Goal: Task Accomplishment & Management: Manage account settings

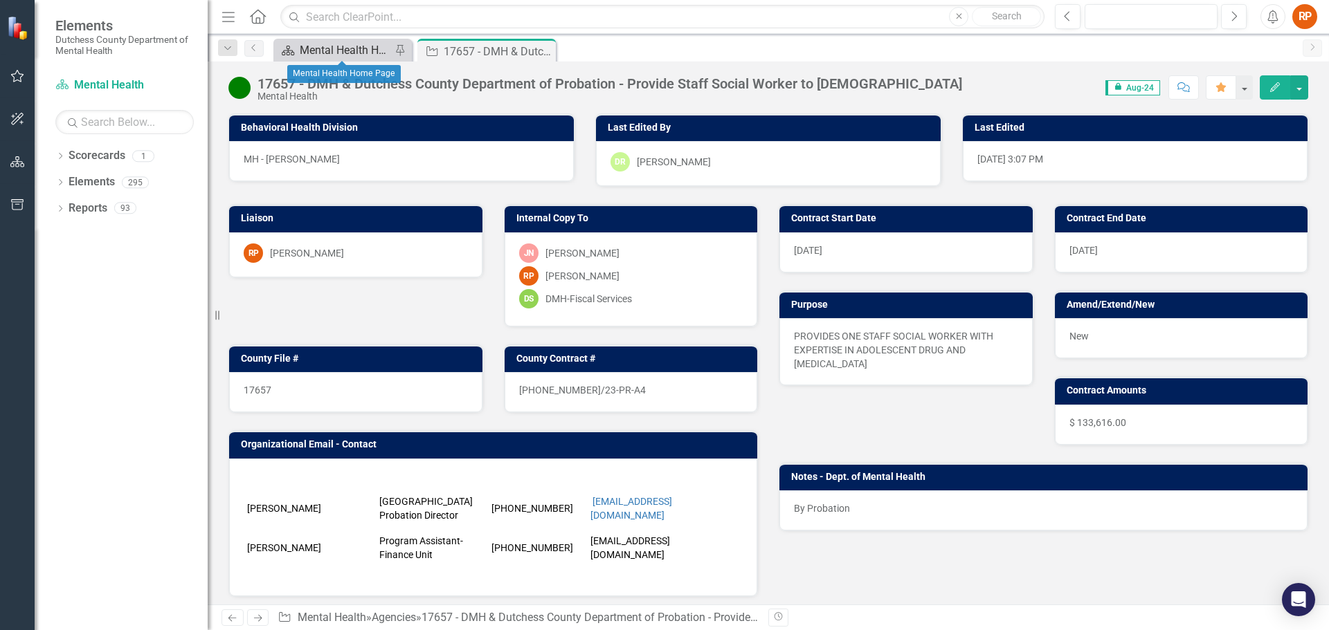
click at [370, 46] on div "Mental Health Home Page" at bounding box center [345, 50] width 91 height 17
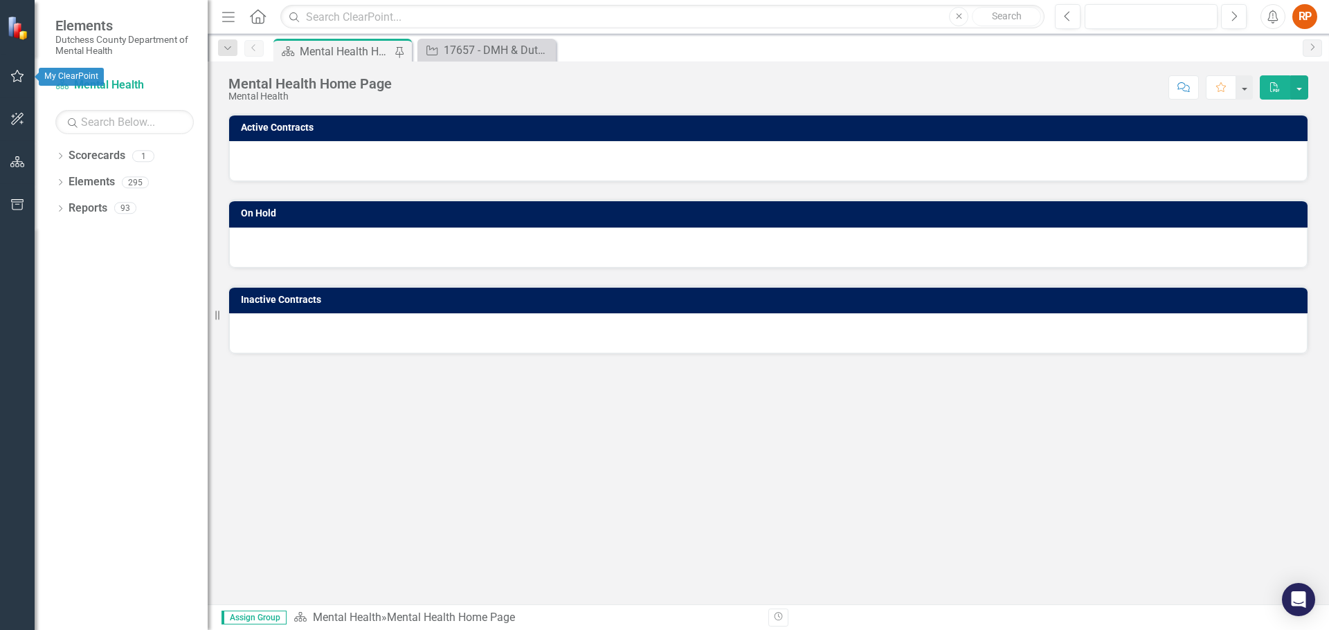
click at [13, 78] on icon "button" at bounding box center [17, 76] width 15 height 11
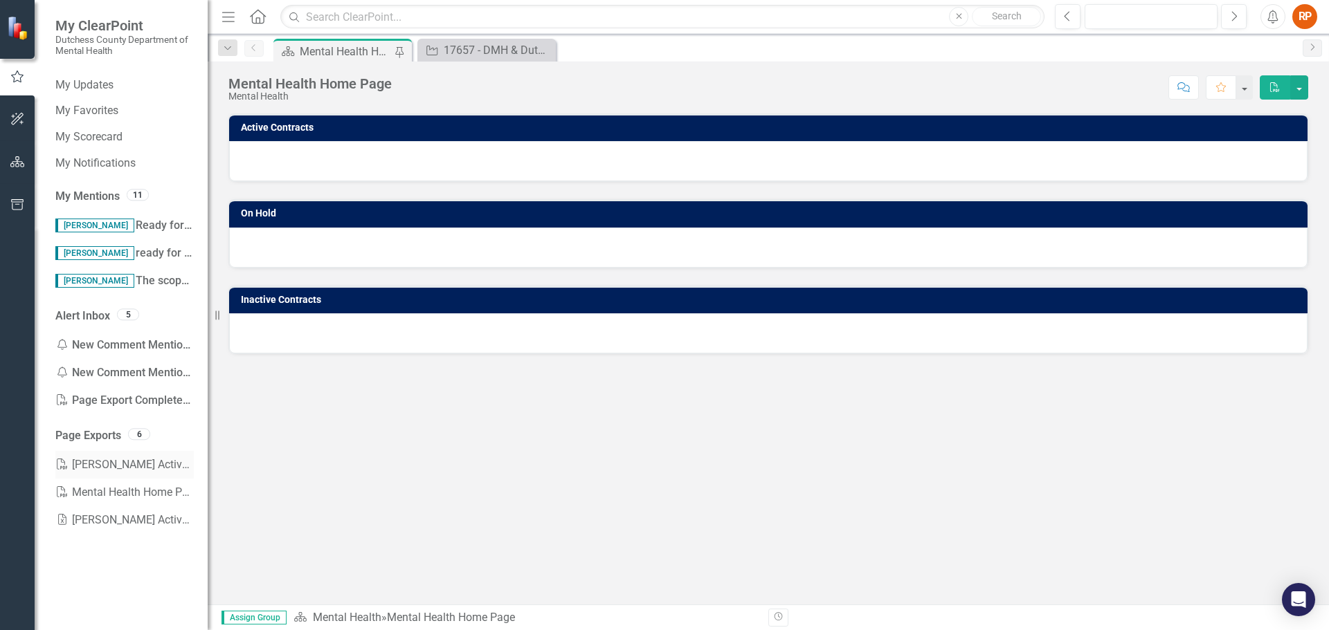
click at [84, 462] on link "PDF [PERSON_NAME] Active Contracts" at bounding box center [124, 465] width 138 height 28
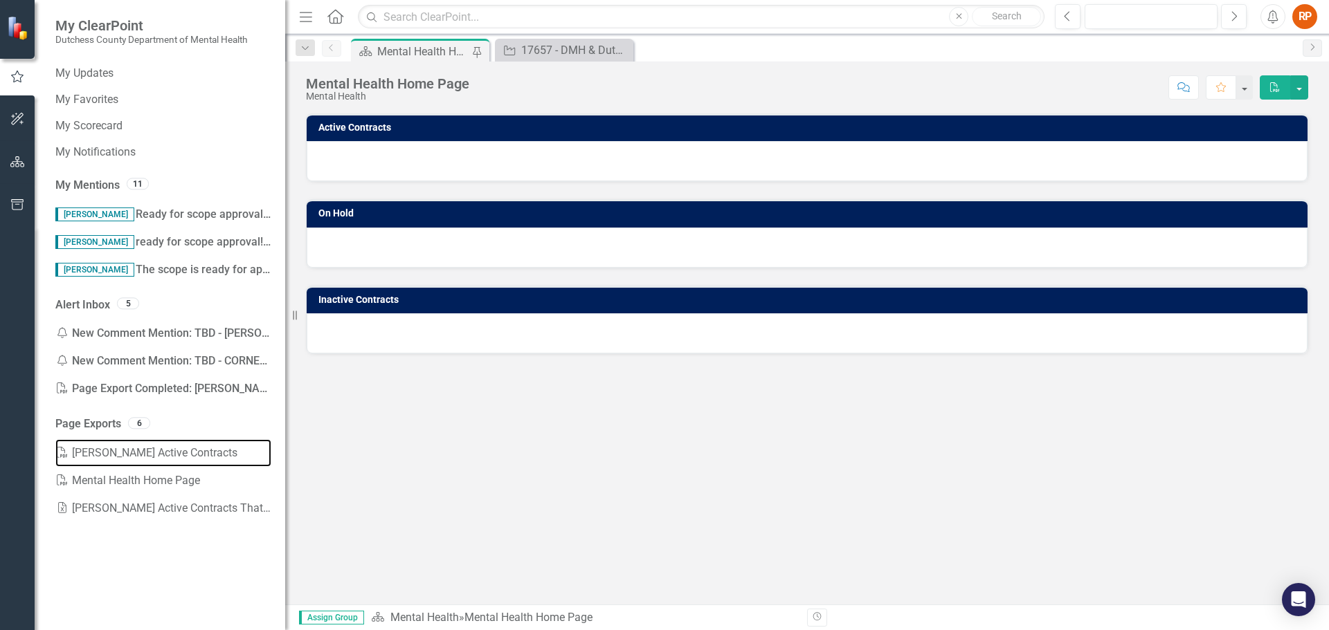
drag, startPoint x: 210, startPoint y: 239, endPoint x: 285, endPoint y: 240, distance: 75.4
click at [285, 240] on div "Resize" at bounding box center [290, 315] width 11 height 630
click at [140, 266] on span "[PERSON_NAME] The scope is ready for approval! thank you!" at bounding box center [202, 269] width 295 height 13
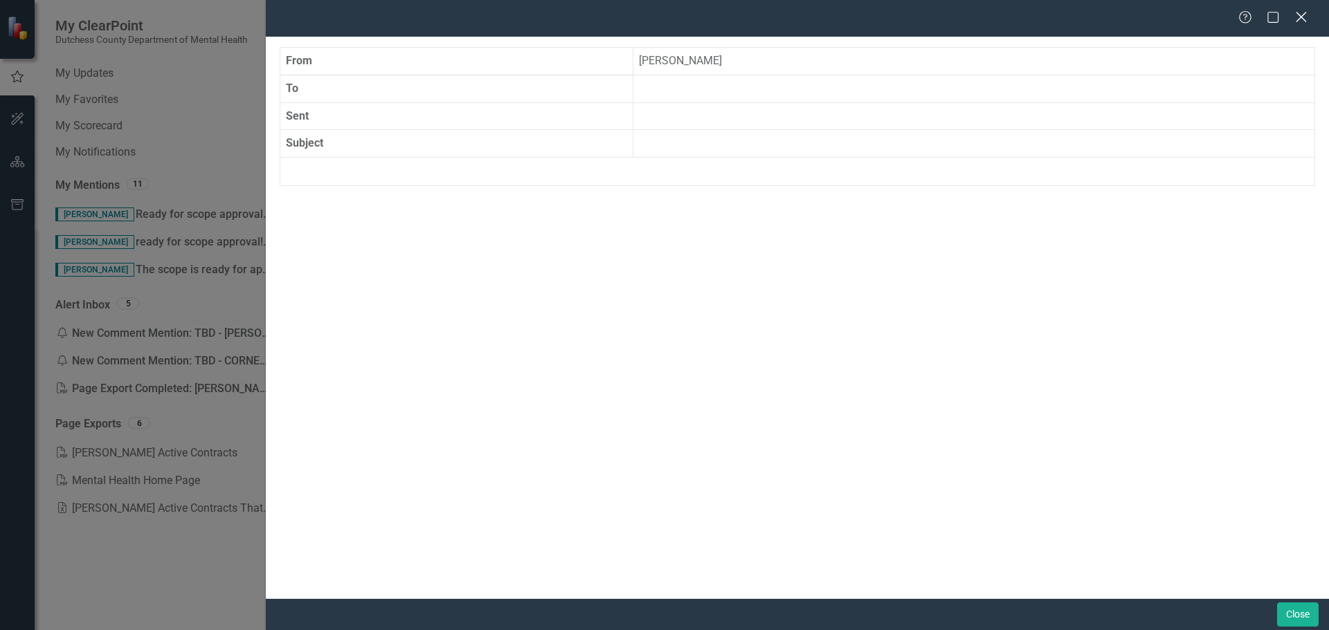
click at [1300, 15] on icon "Close" at bounding box center [1300, 16] width 17 height 13
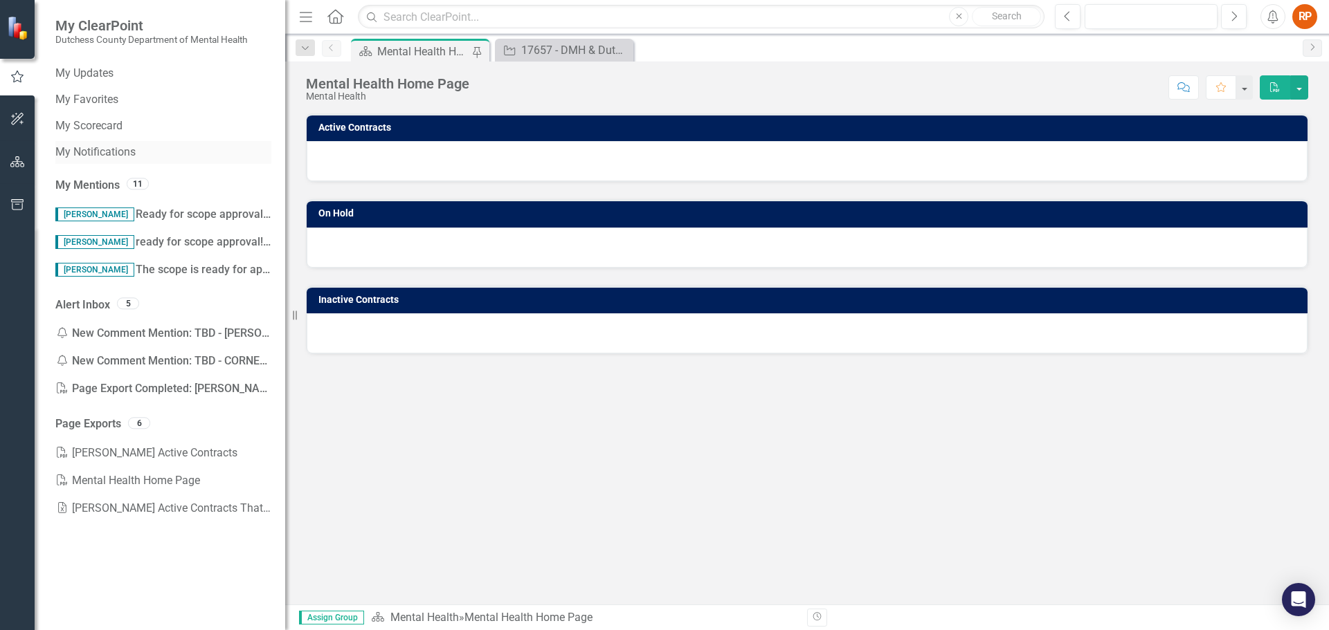
click at [91, 150] on link "My Notifications" at bounding box center [163, 153] width 216 height 16
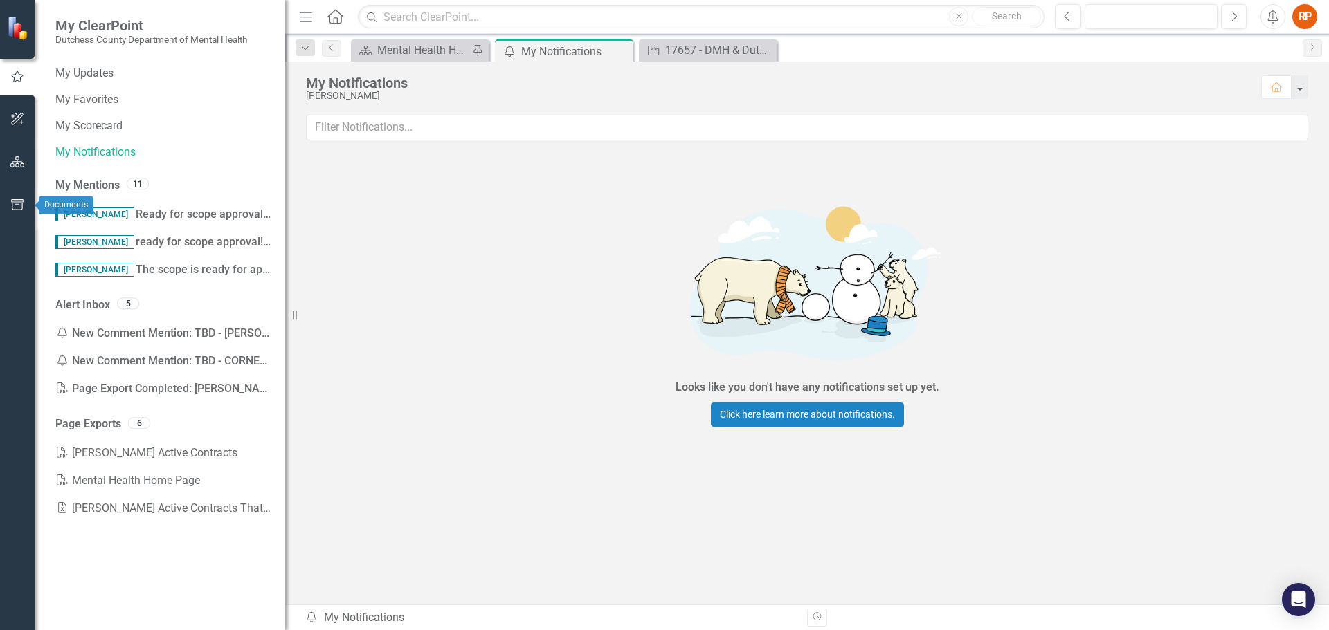
click at [16, 206] on icon "button" at bounding box center [17, 204] width 15 height 11
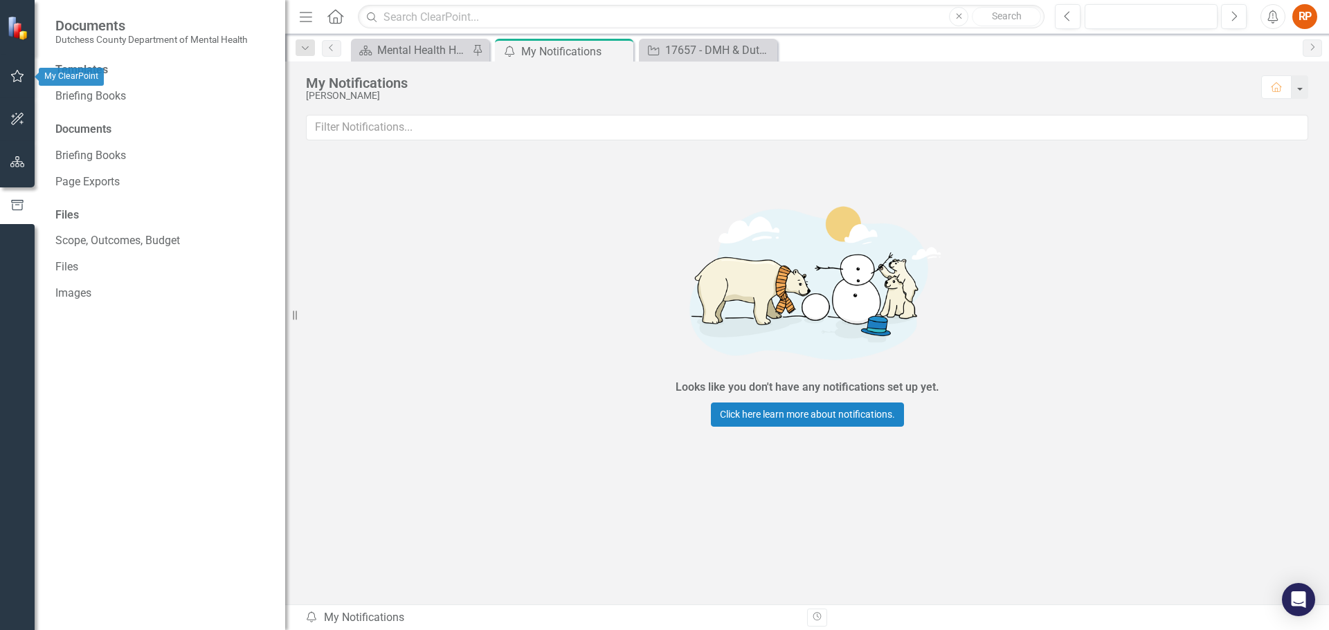
click at [19, 77] on icon "button" at bounding box center [17, 76] width 15 height 11
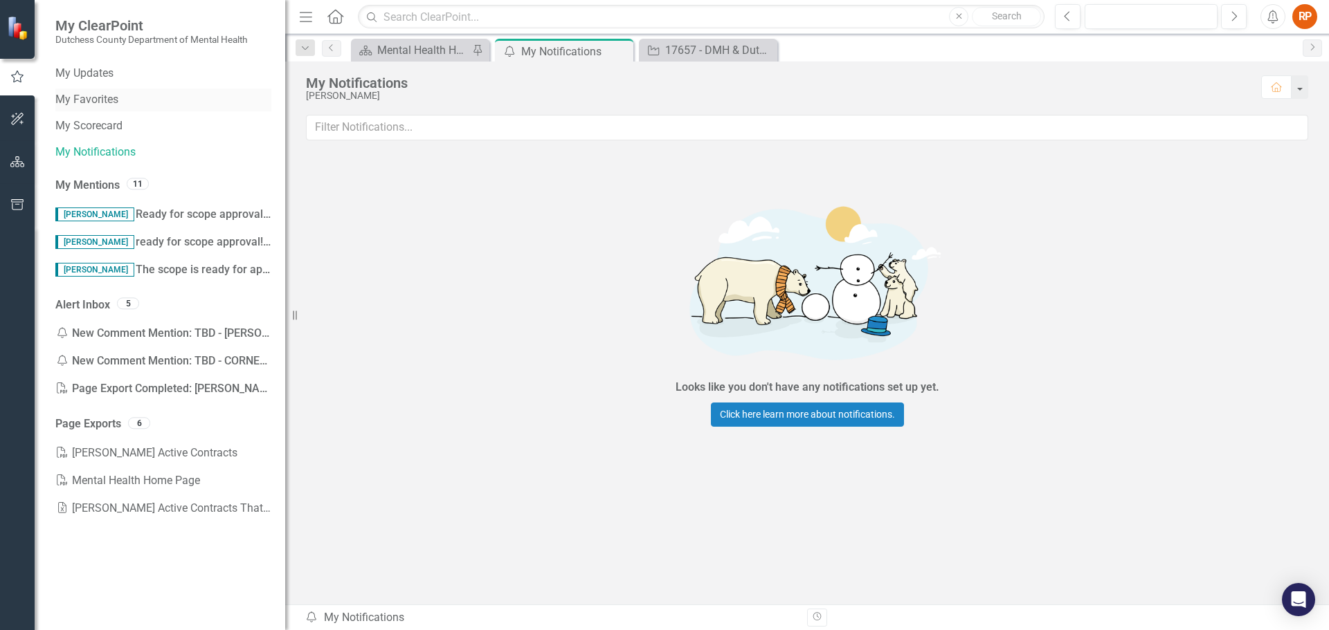
click at [99, 99] on link "My Favorites" at bounding box center [163, 100] width 216 height 16
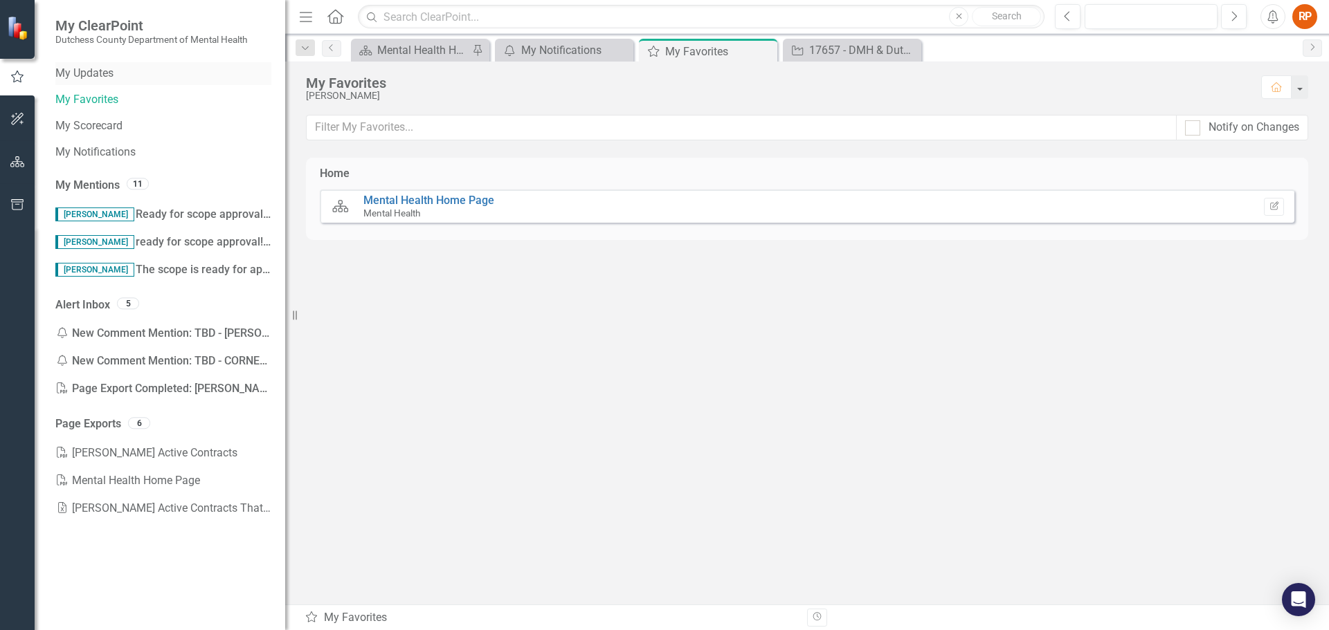
click at [95, 81] on link "My Updates" at bounding box center [163, 74] width 216 height 16
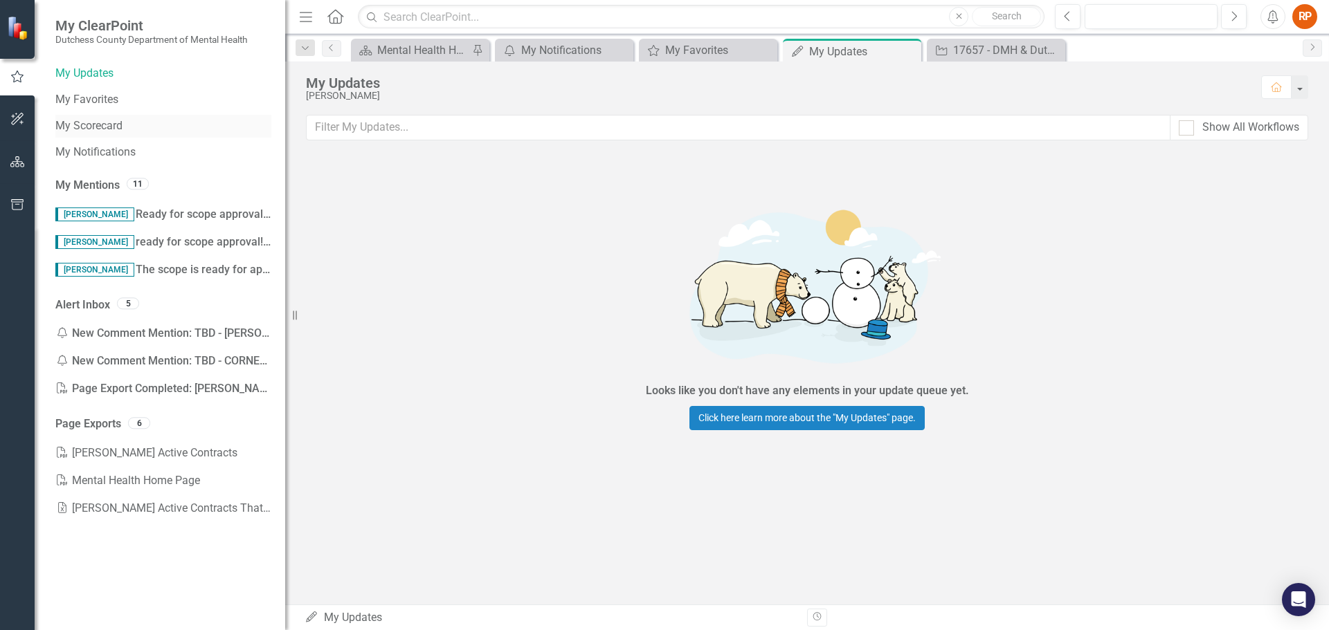
click at [91, 126] on link "My Scorecard" at bounding box center [163, 126] width 216 height 16
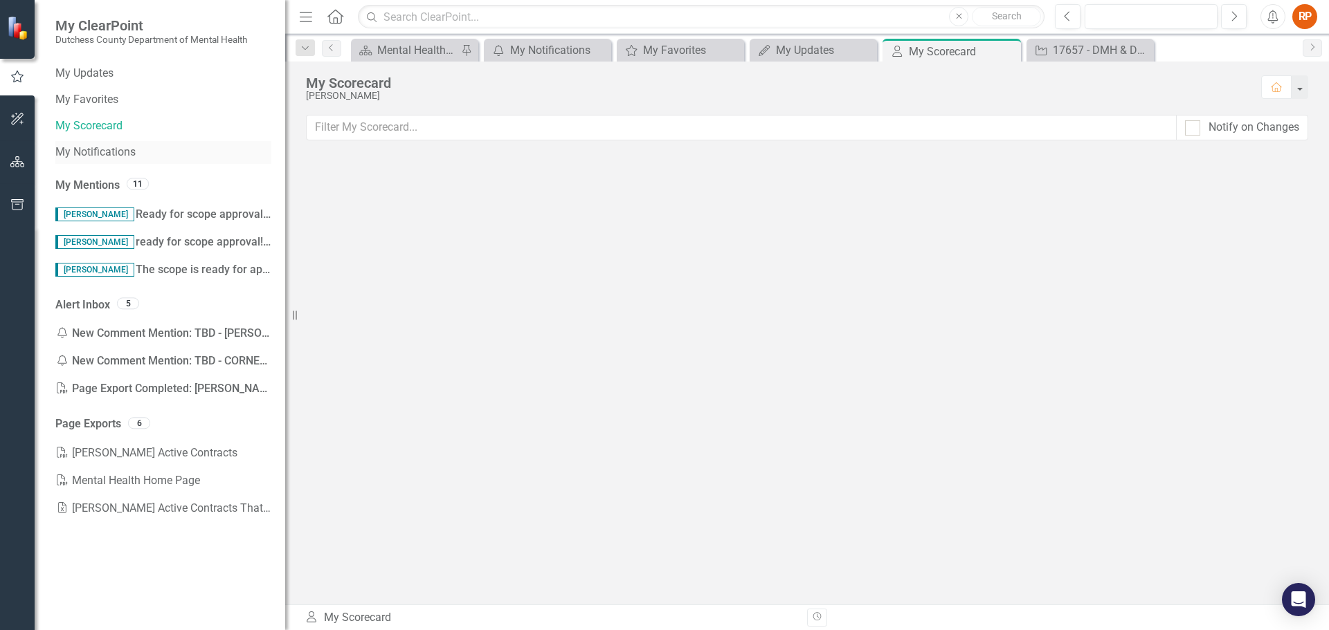
click at [92, 150] on link "My Notifications" at bounding box center [163, 153] width 216 height 16
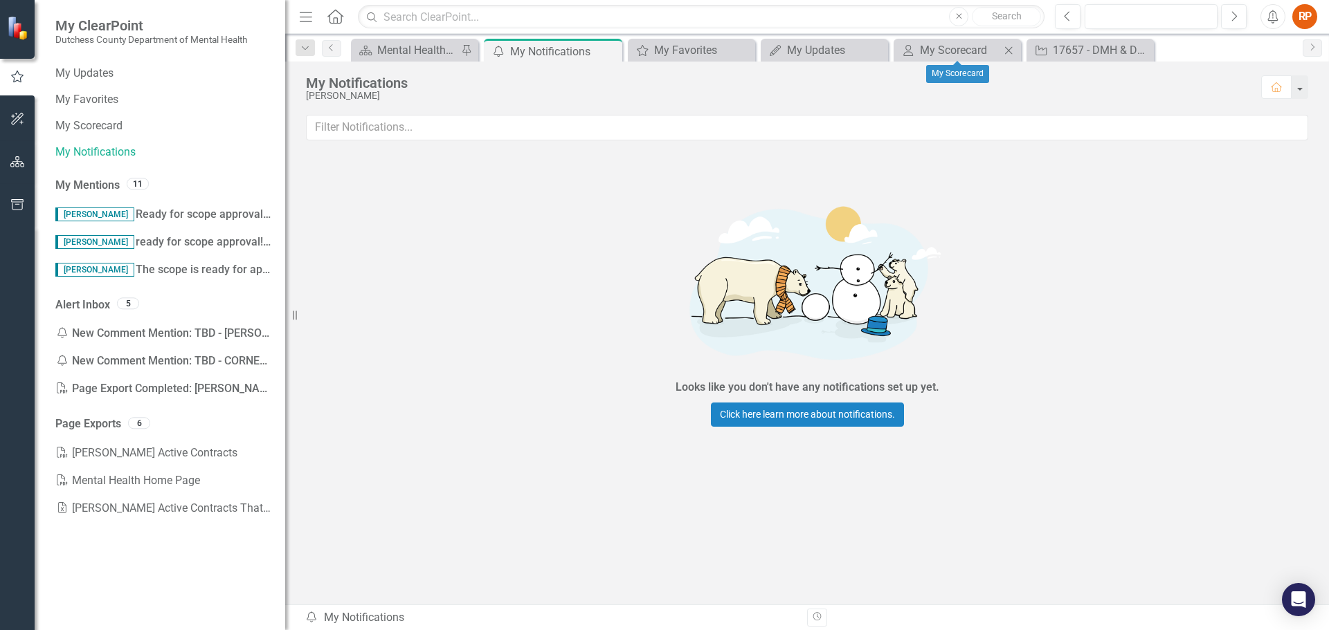
click at [1008, 49] on icon "Close" at bounding box center [1008, 50] width 14 height 11
click at [908, 49] on icon at bounding box center [909, 50] width 8 height 8
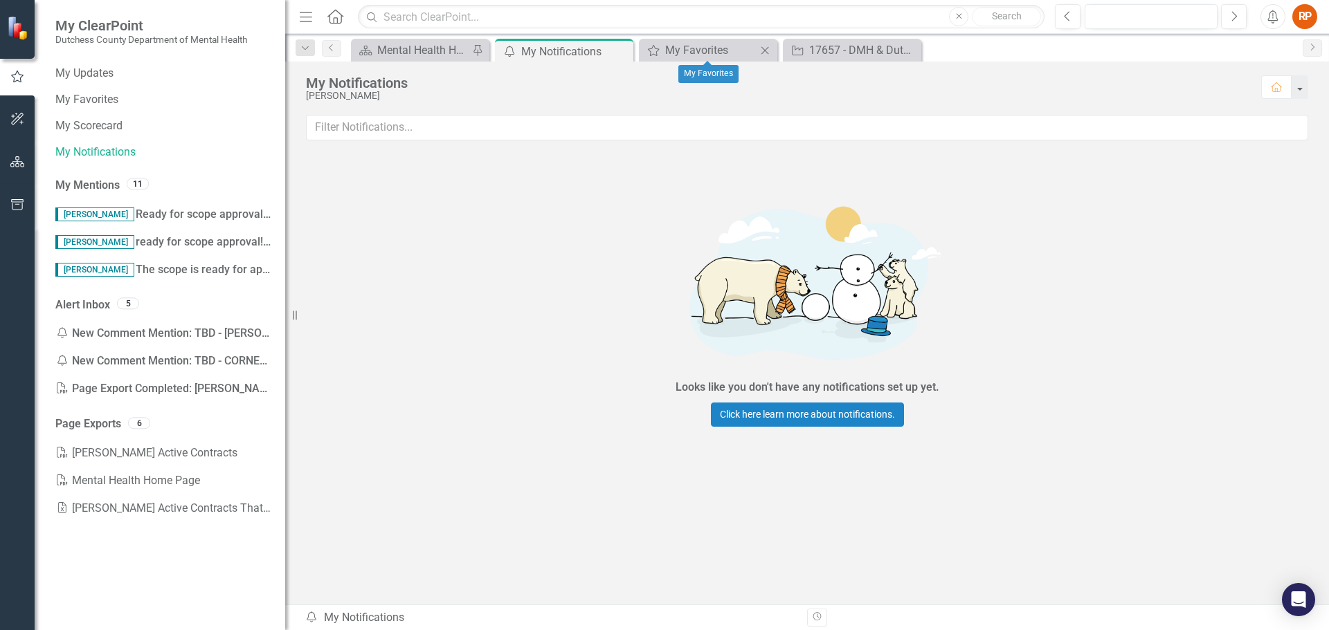
click at [765, 50] on icon at bounding box center [765, 50] width 8 height 8
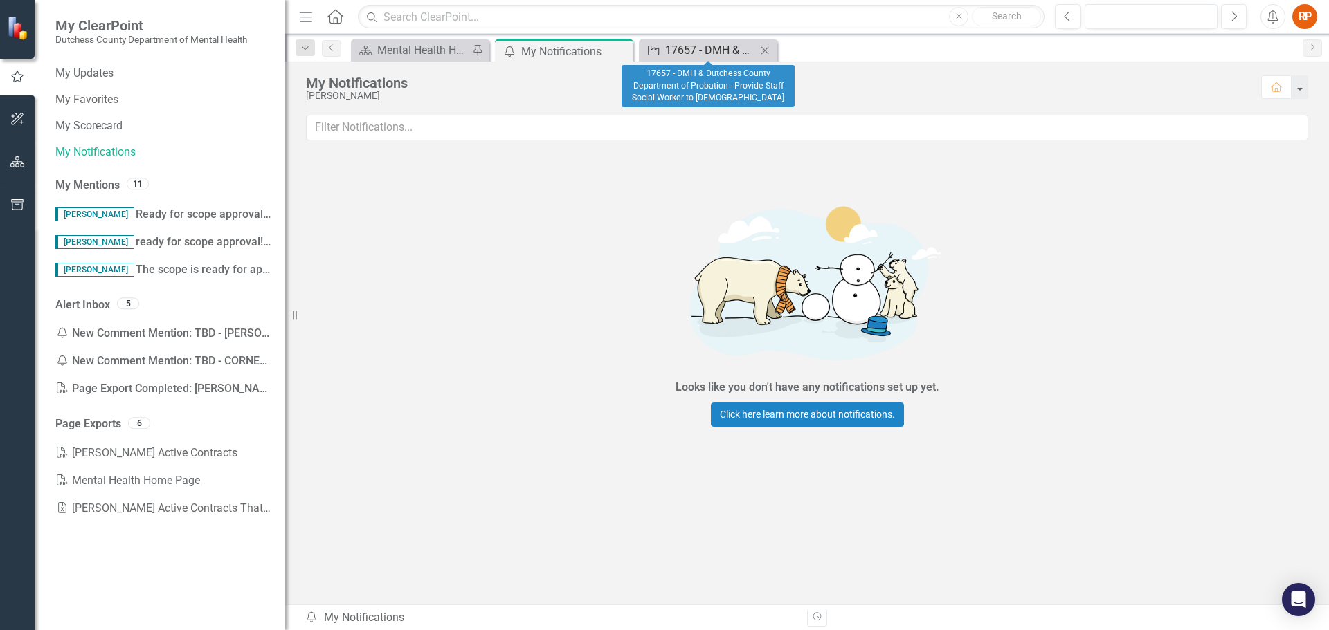
click at [702, 56] on div "17657 - DMH & Dutchess County Department of Probation - Provide Staff Social Wo…" at bounding box center [710, 50] width 91 height 17
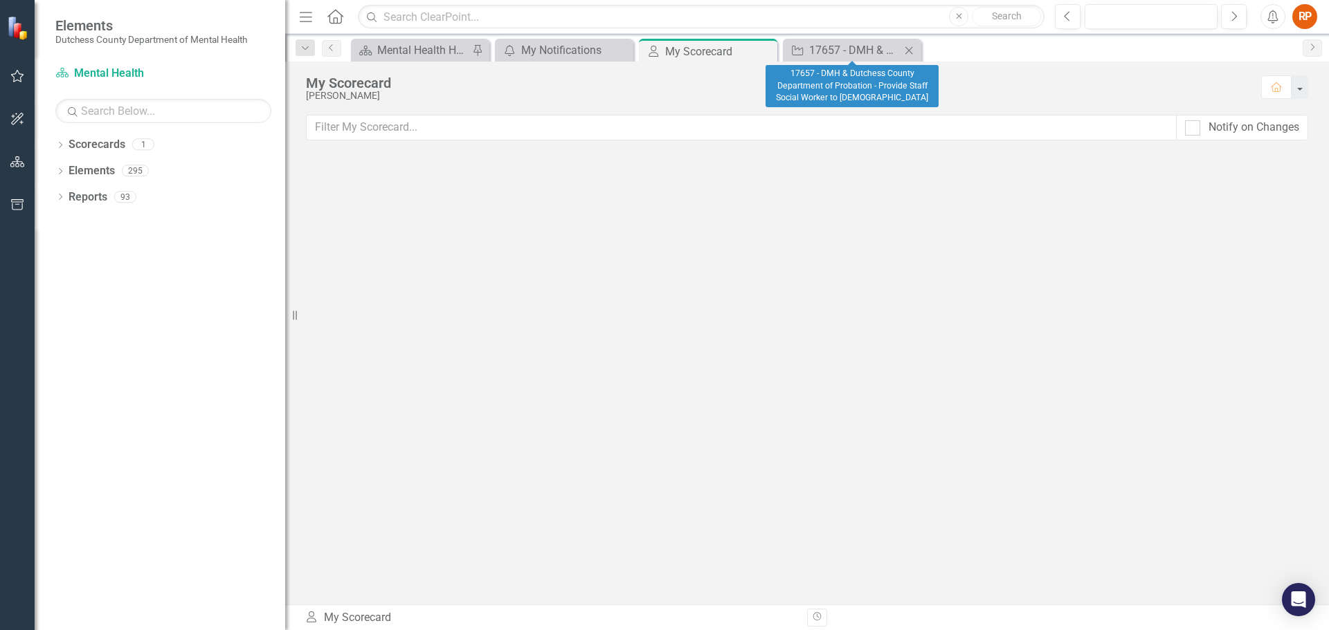
click at [912, 46] on icon "Close" at bounding box center [909, 50] width 14 height 11
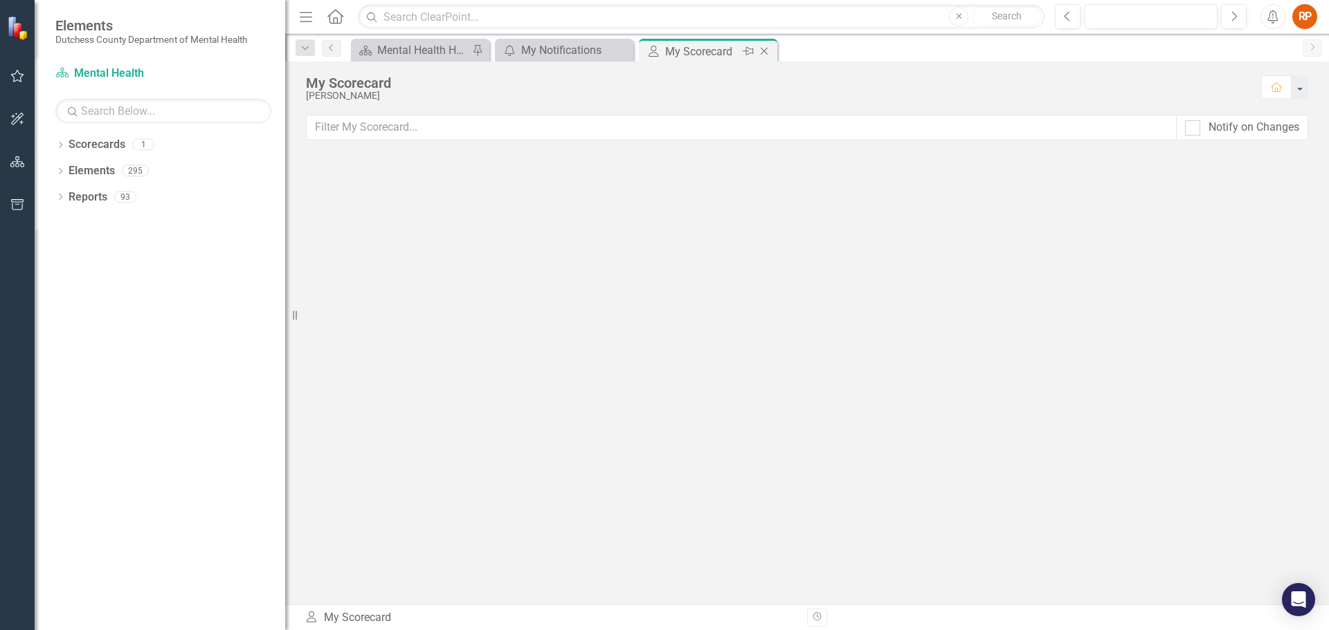
click at [763, 48] on icon "Close" at bounding box center [764, 51] width 14 height 11
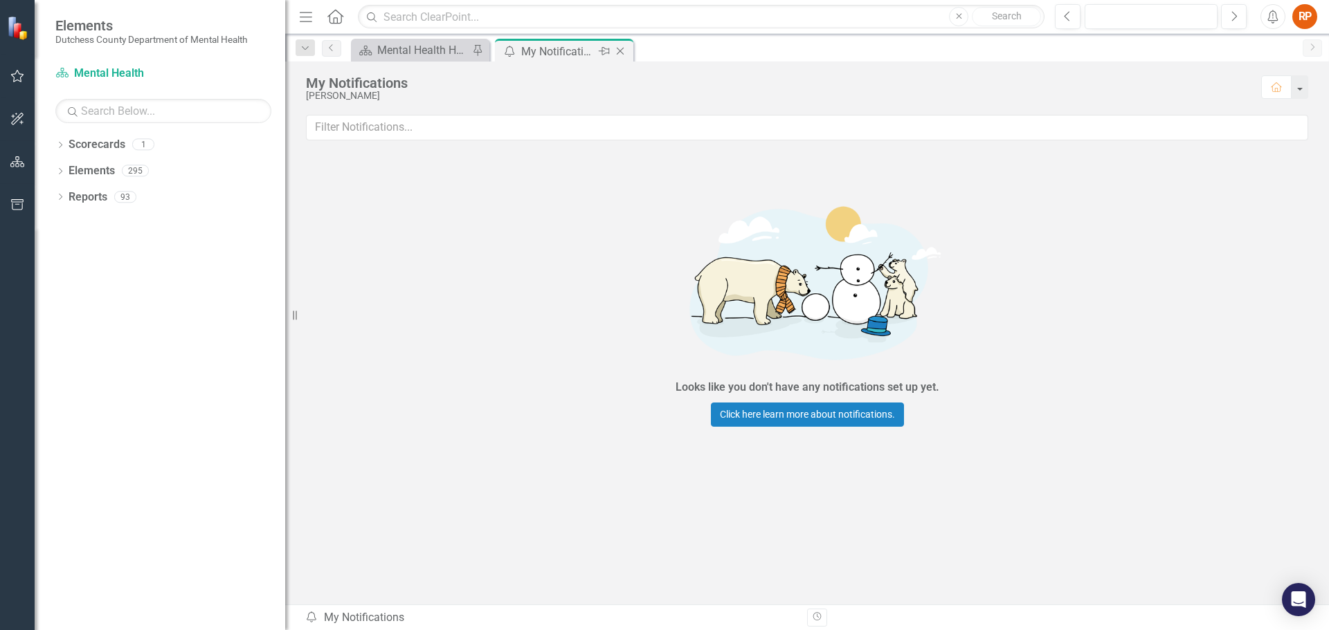
click at [621, 53] on icon "Close" at bounding box center [620, 51] width 14 height 11
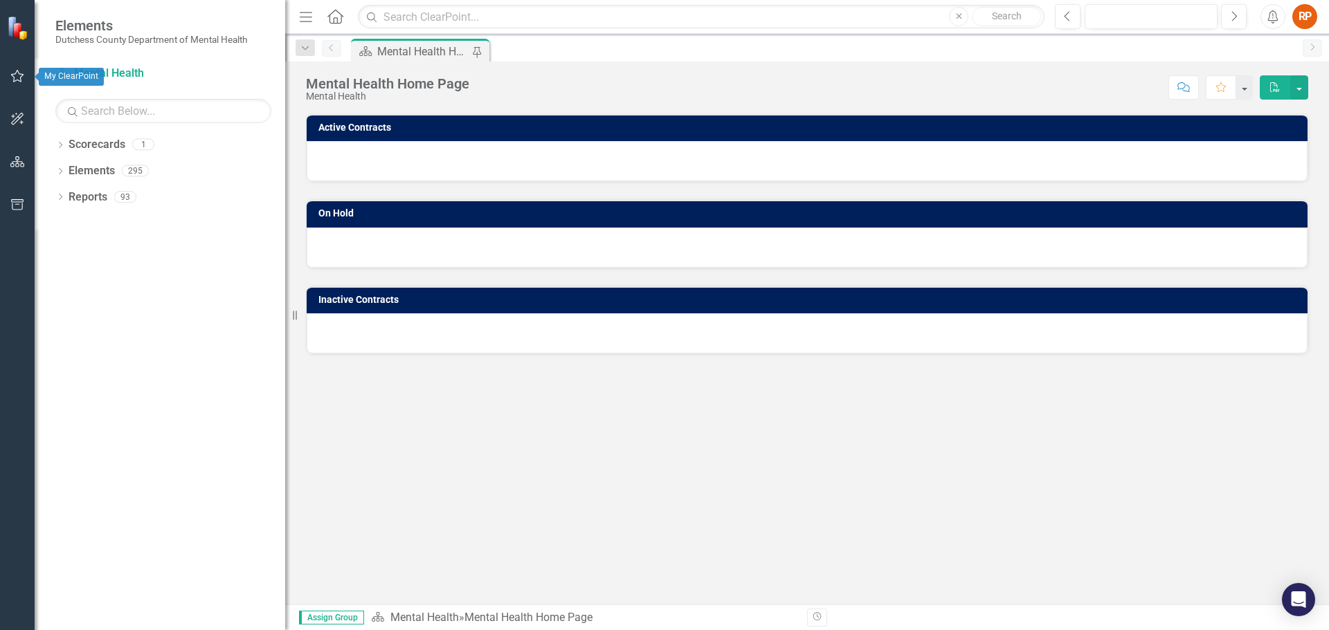
click at [15, 77] on icon "button" at bounding box center [17, 76] width 15 height 11
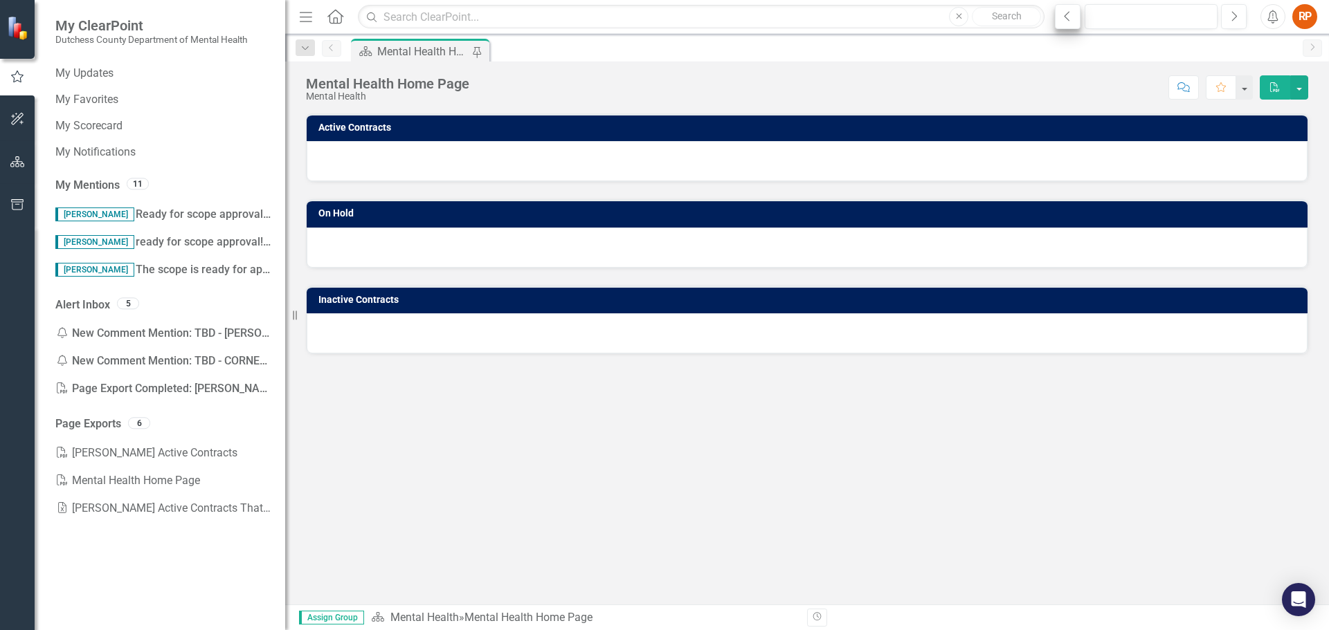
drag, startPoint x: 1051, startPoint y: 39, endPoint x: 1066, endPoint y: 24, distance: 21.0
click at [1053, 37] on div "Dropdown Search Scorecard Mental Health Home Page Pin Previous Scorecard Mental…" at bounding box center [807, 48] width 1044 height 28
click at [1235, 11] on icon "Next" at bounding box center [1234, 16] width 8 height 12
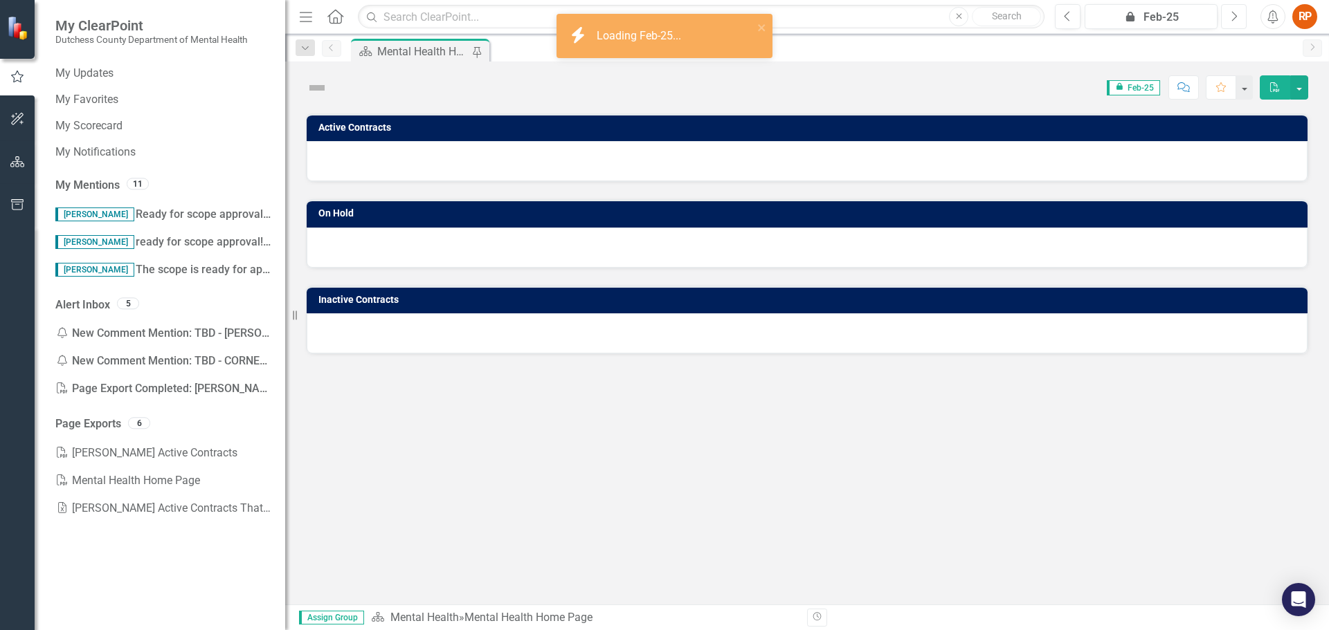
click at [1230, 12] on icon "Next" at bounding box center [1234, 16] width 8 height 12
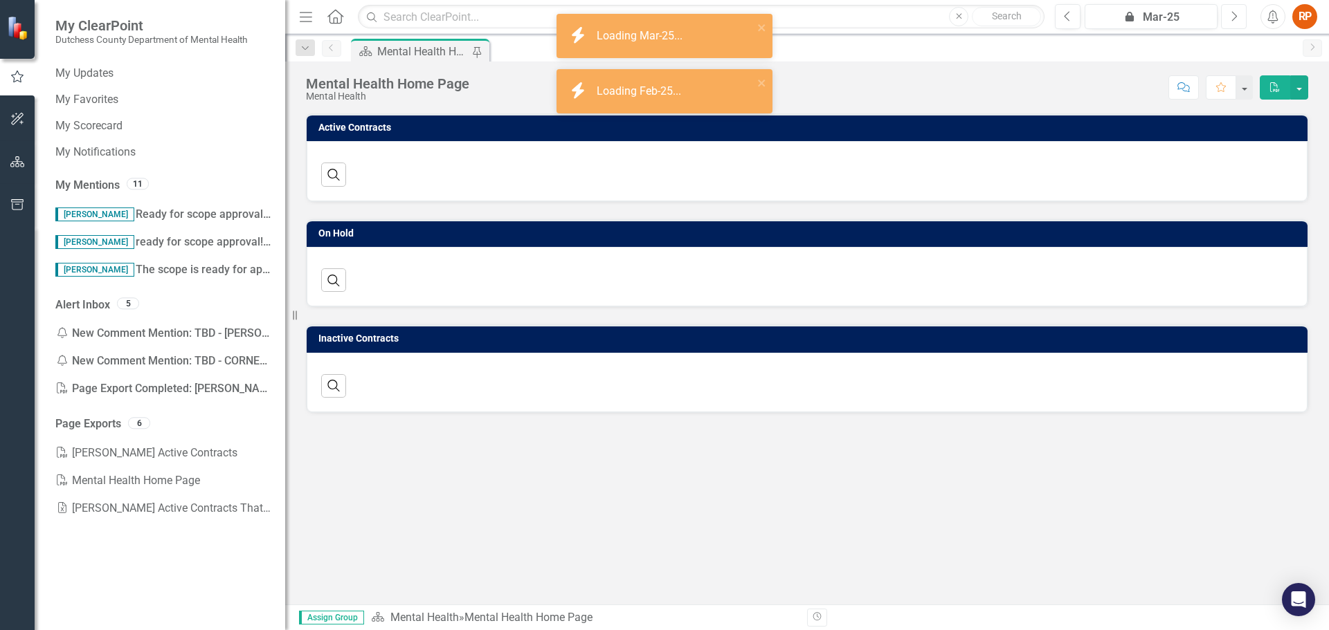
click at [1233, 14] on icon "Next" at bounding box center [1234, 16] width 8 height 12
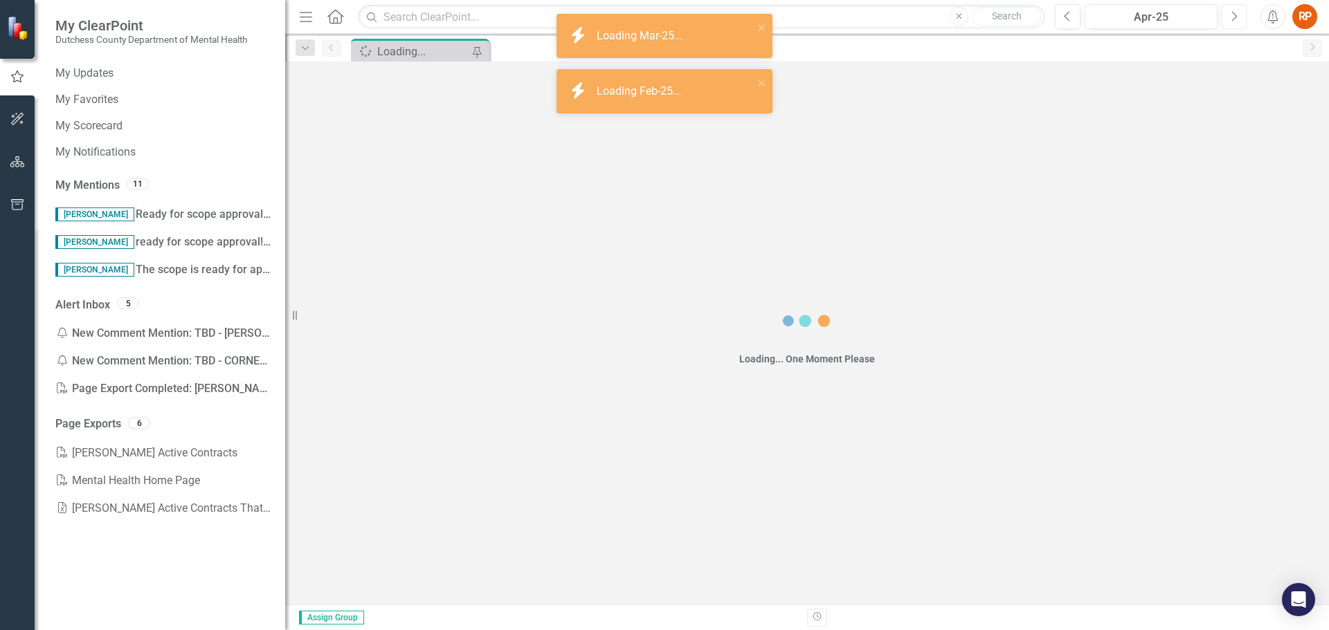
click at [1233, 14] on icon "Next" at bounding box center [1234, 16] width 8 height 12
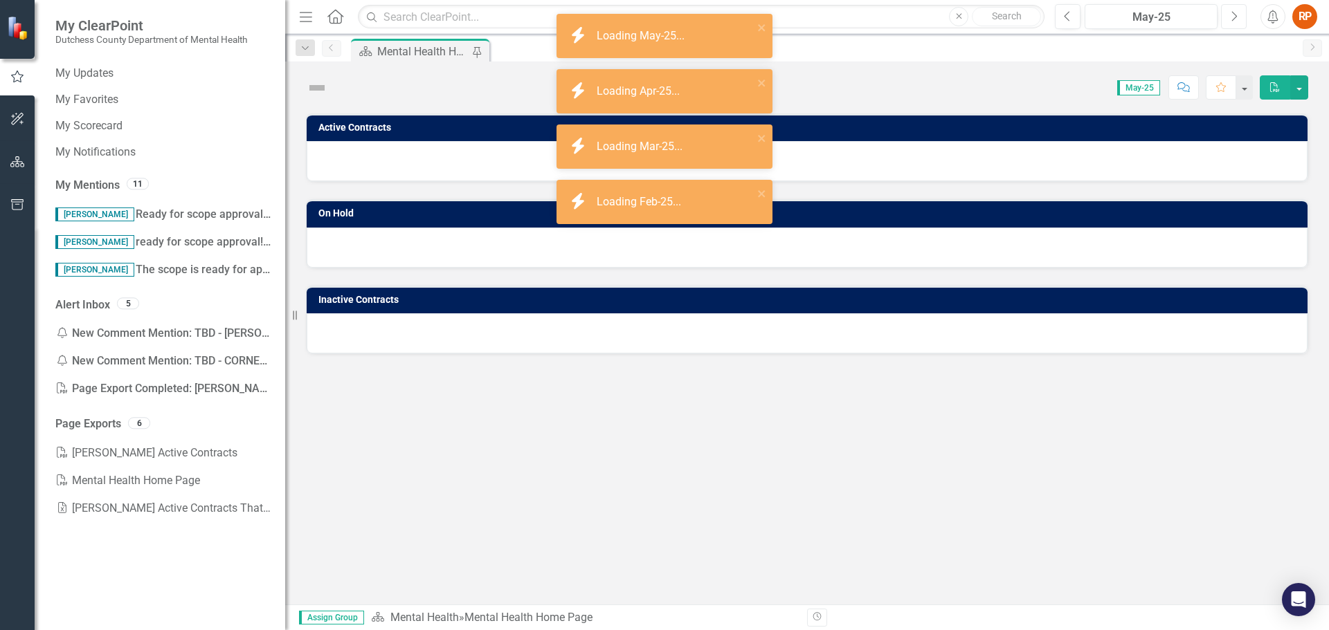
click at [1233, 14] on icon "Next" at bounding box center [1234, 16] width 8 height 12
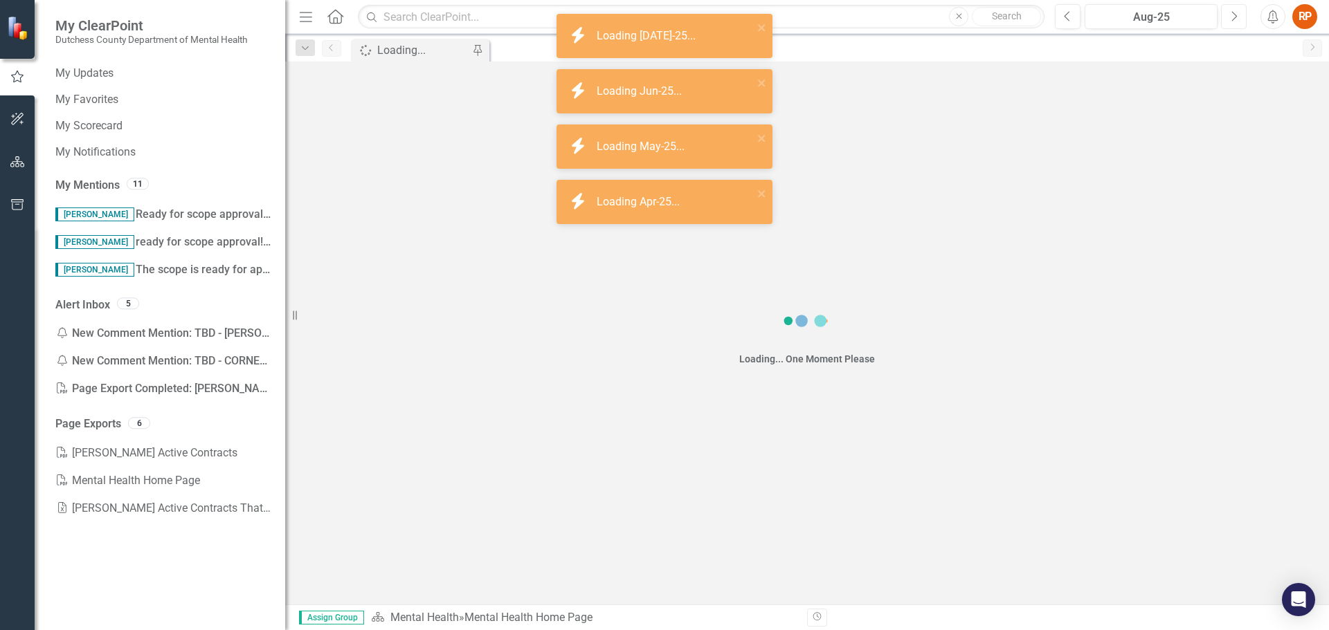
click at [1233, 14] on icon "Next" at bounding box center [1234, 16] width 8 height 12
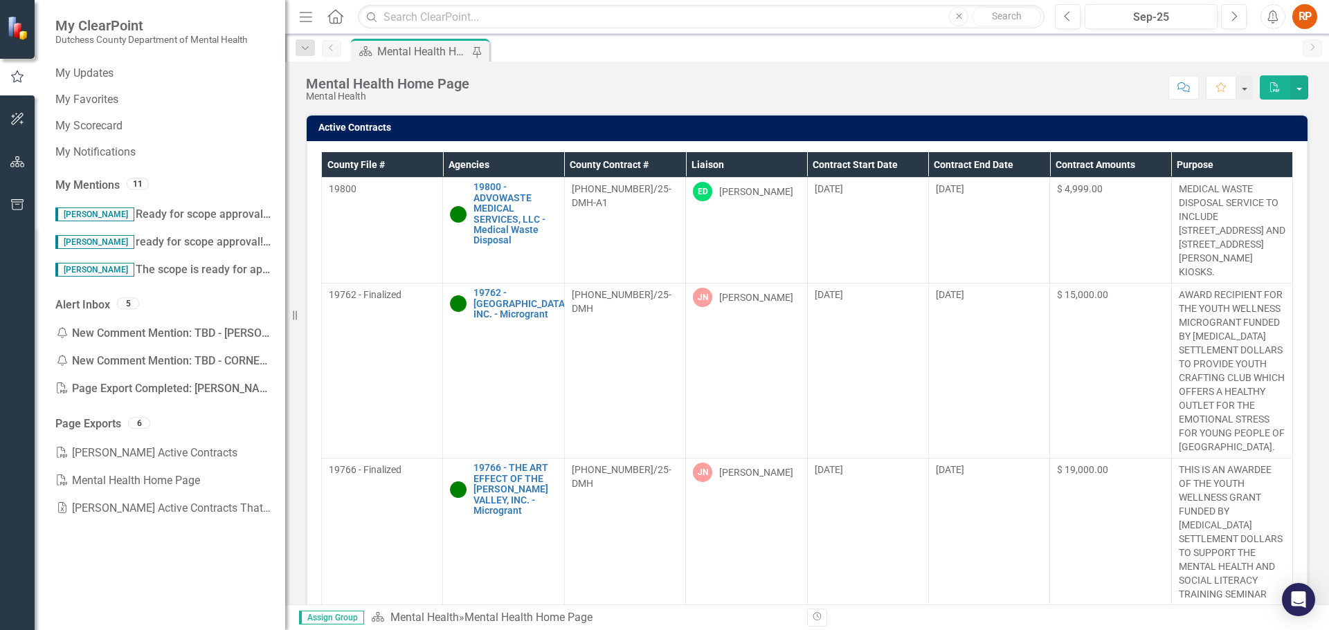
click at [705, 161] on th "Liaison" at bounding box center [746, 165] width 121 height 26
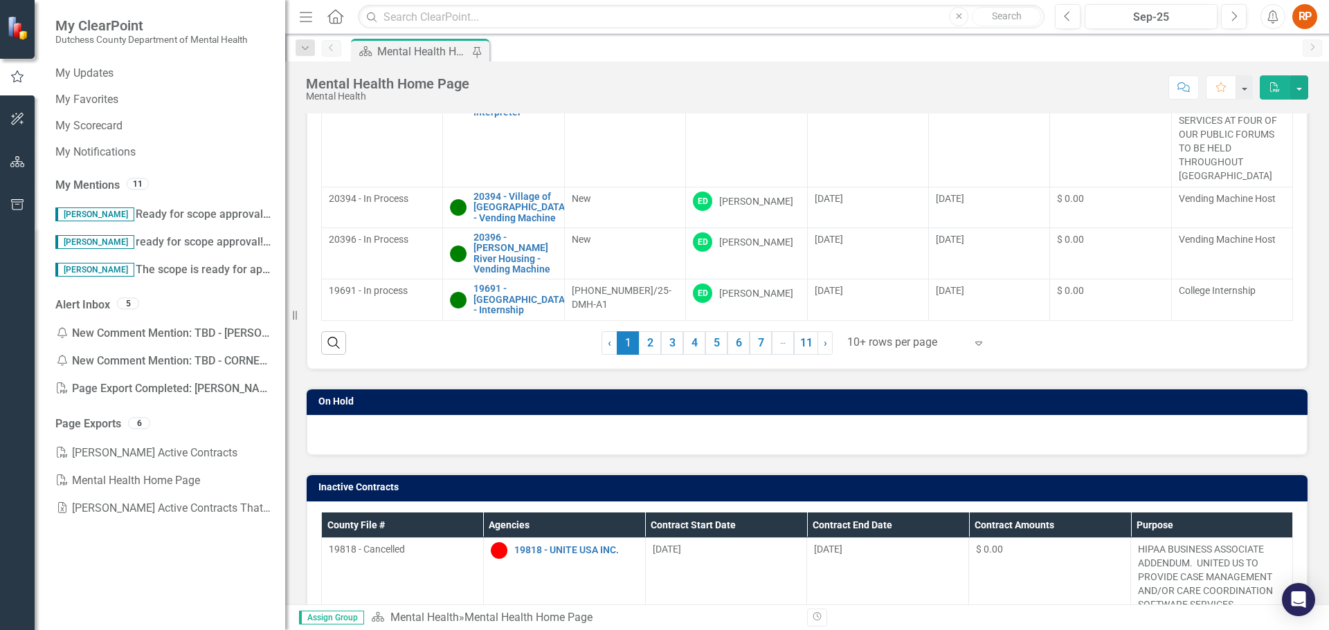
scroll to position [194, 0]
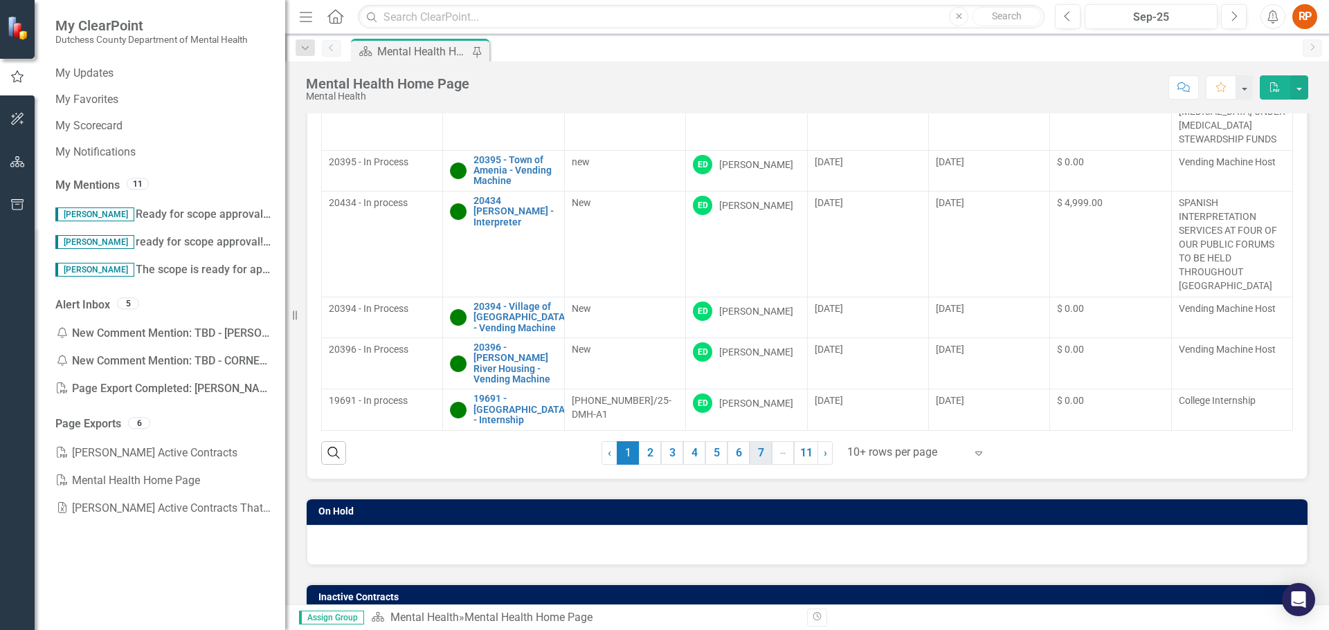
click at [761, 455] on link "7" at bounding box center [760, 454] width 22 height 24
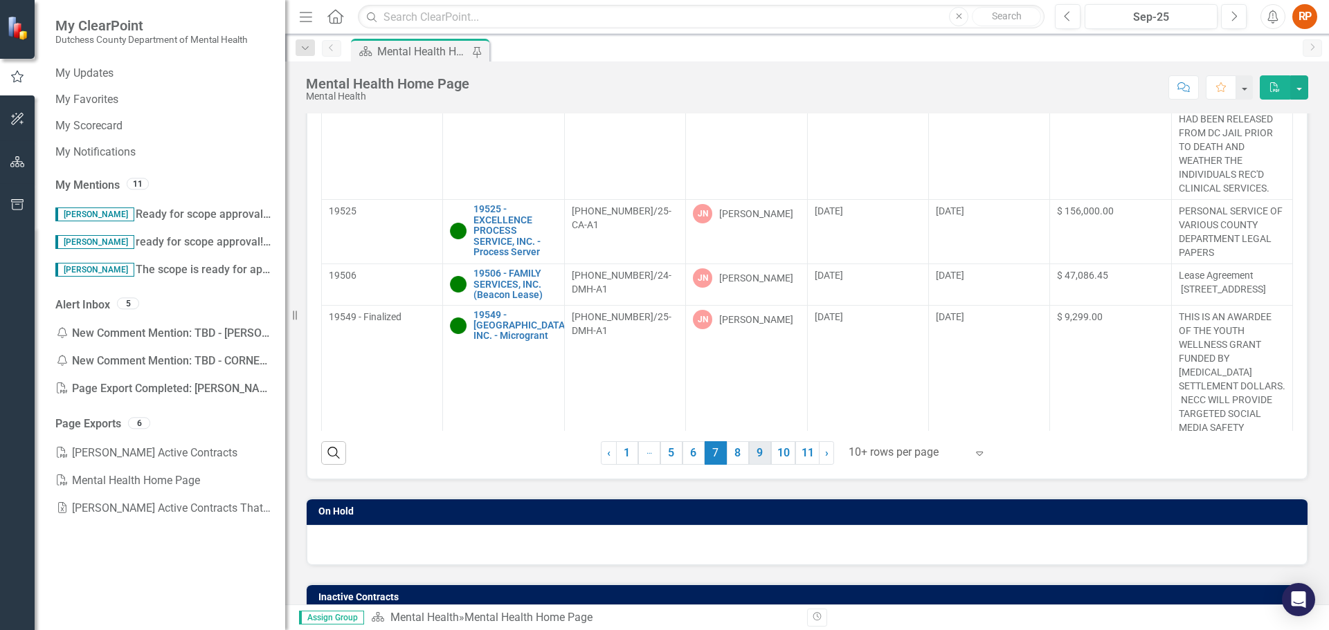
click at [750, 456] on link "9" at bounding box center [760, 454] width 22 height 24
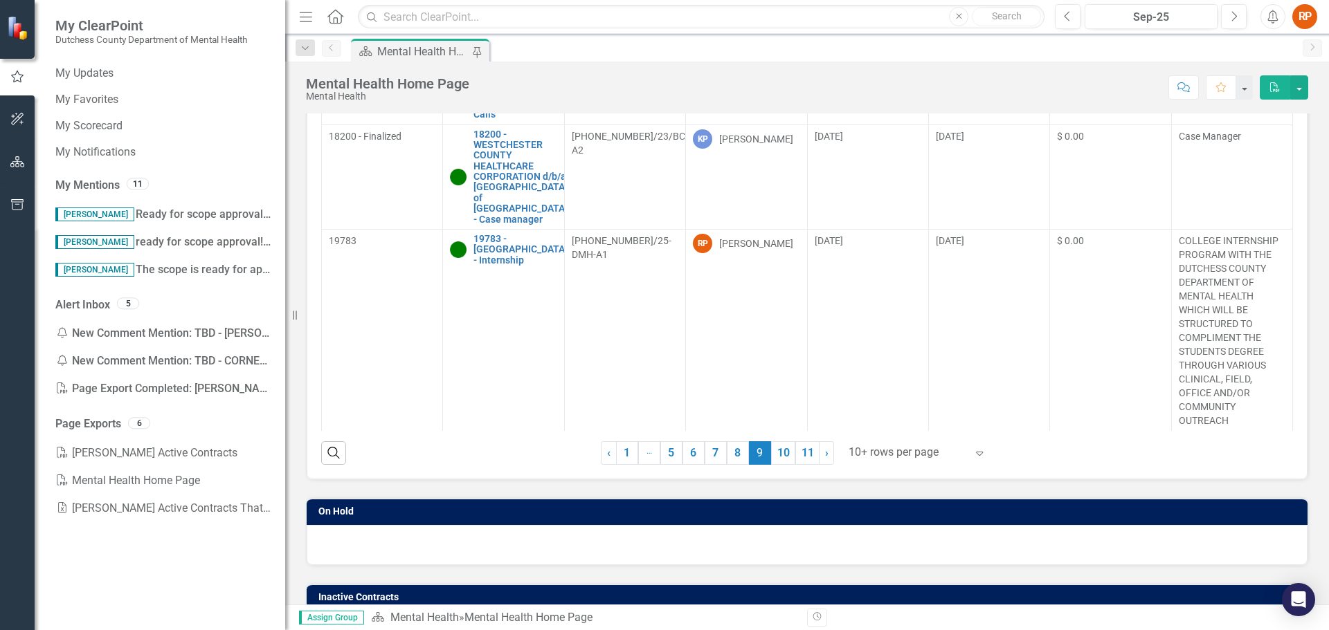
scroll to position [373, 0]
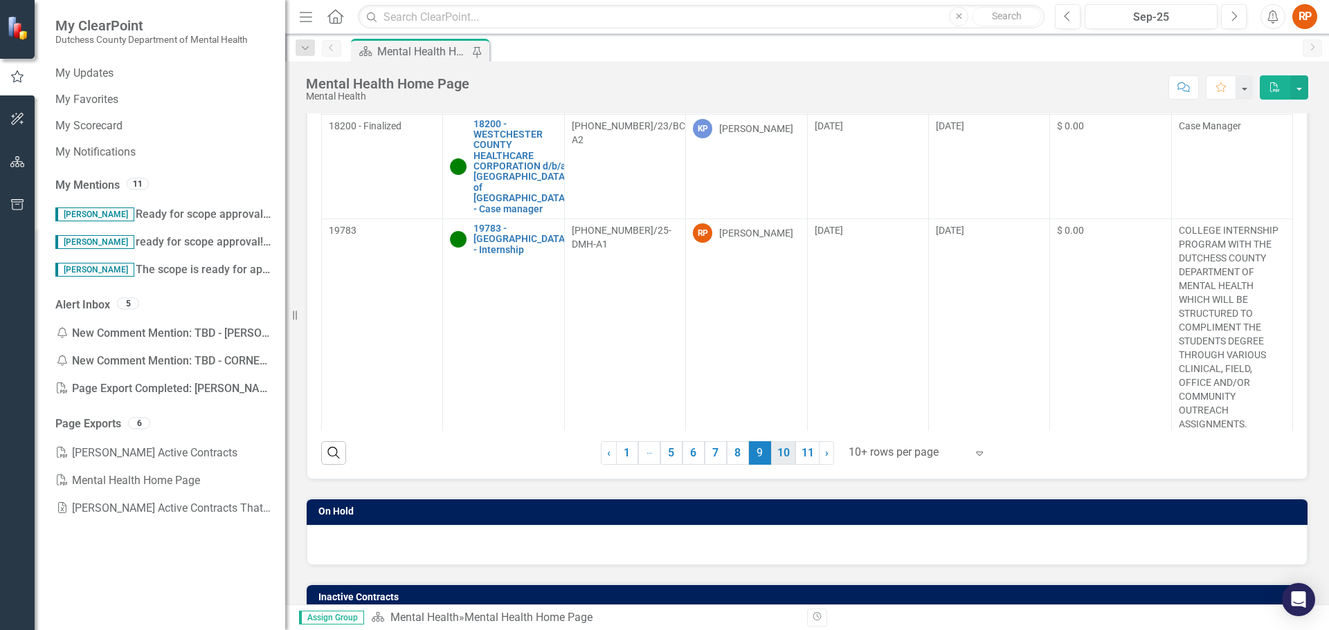
click at [777, 458] on link "10" at bounding box center [783, 454] width 24 height 24
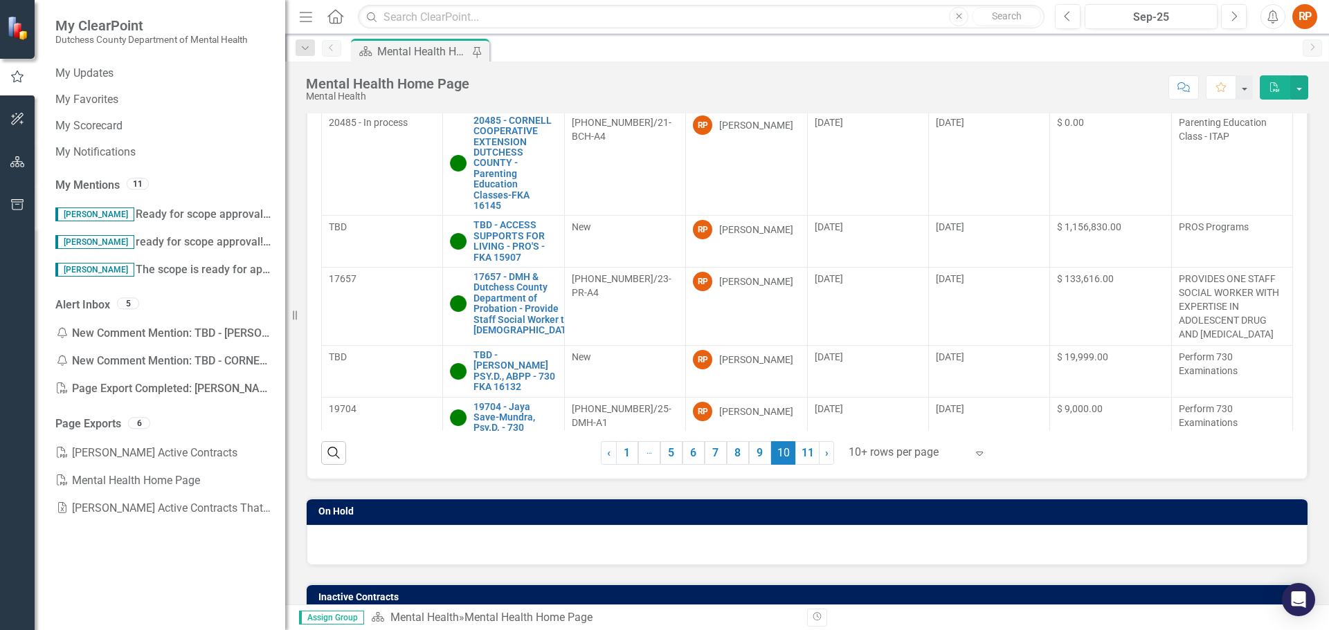
scroll to position [290, 0]
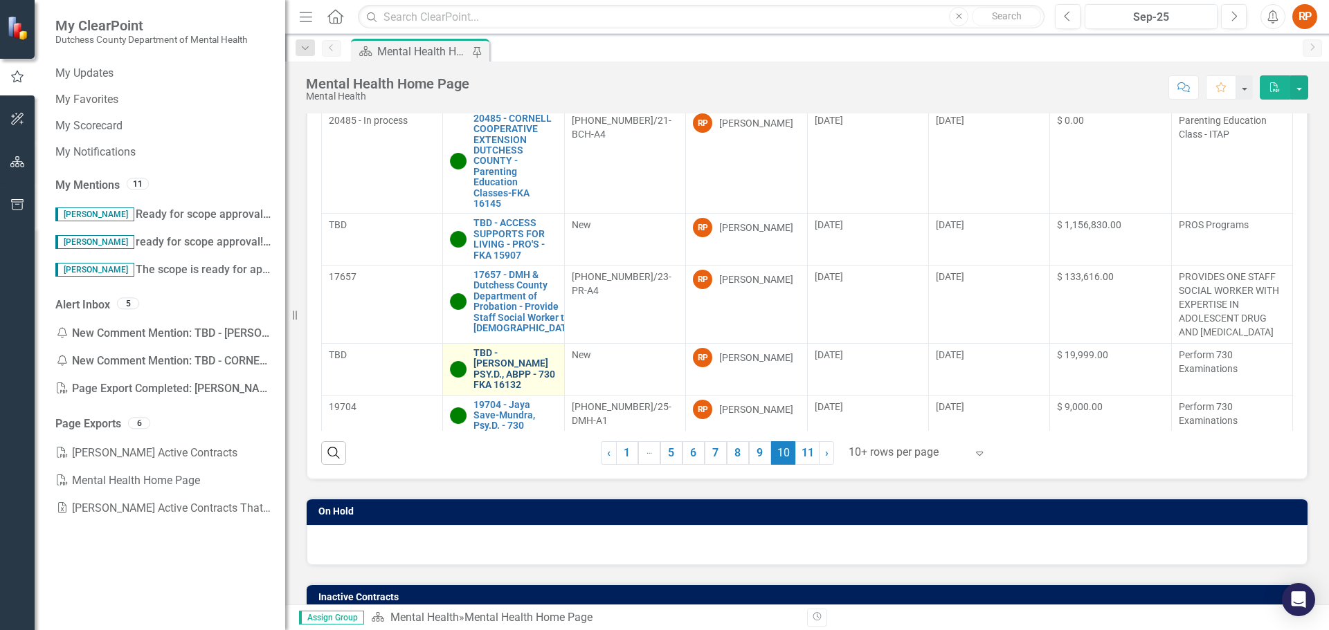
click at [496, 361] on link "TBD - [PERSON_NAME] PSY.D., ABPP - 730 FKA 16132" at bounding box center [514, 369] width 83 height 43
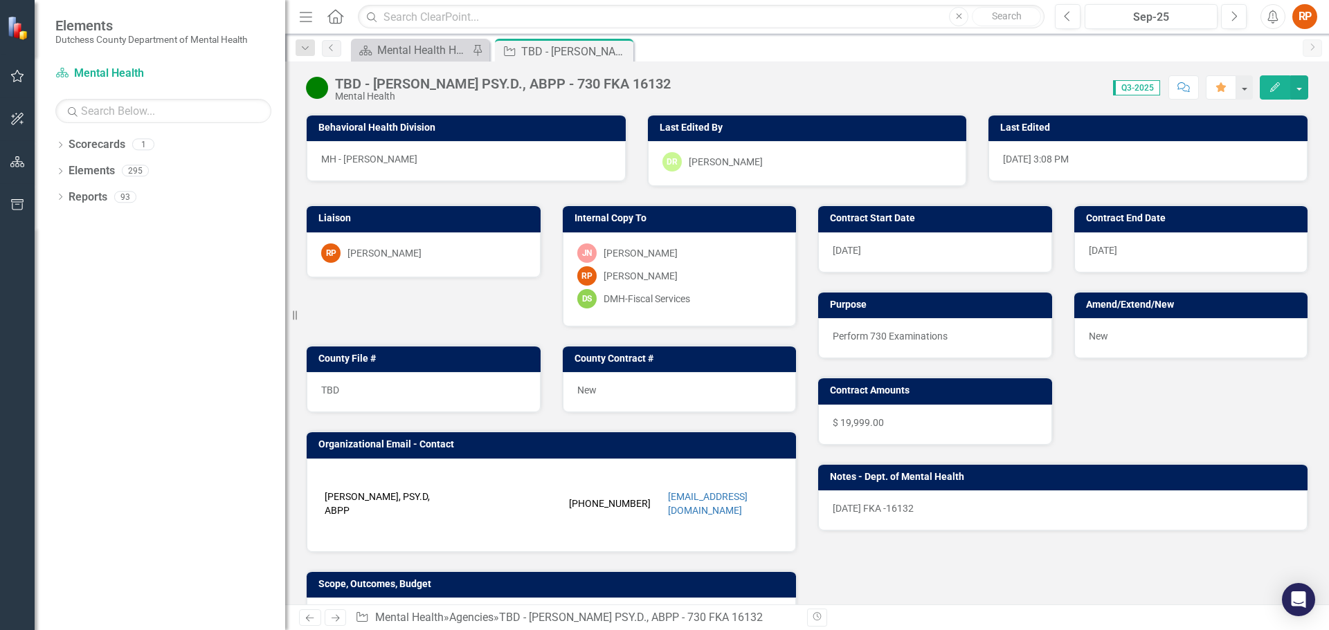
scroll to position [277, 0]
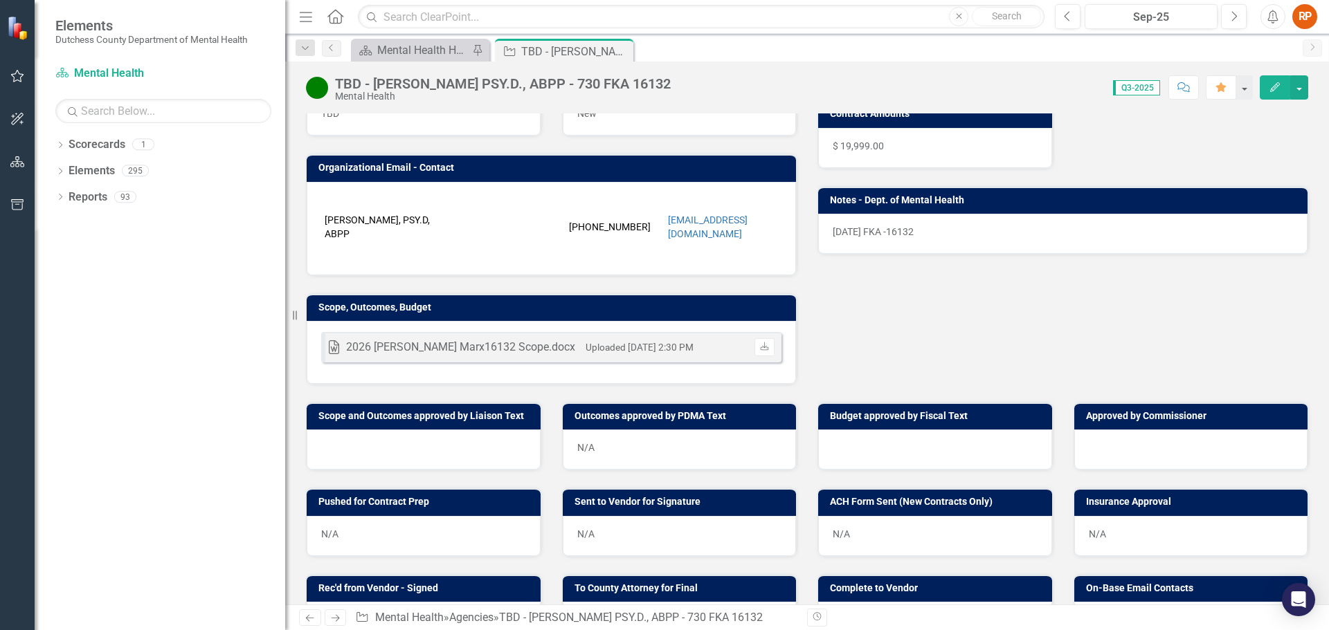
click at [405, 437] on div at bounding box center [424, 450] width 234 height 40
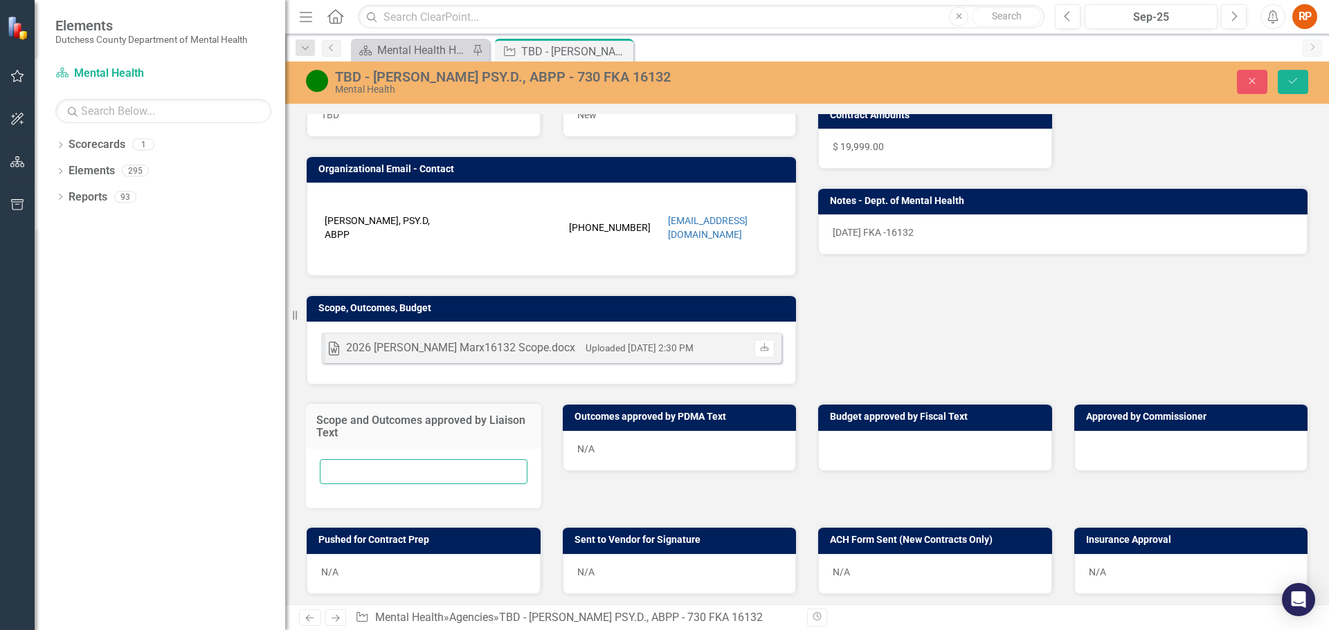
click at [385, 468] on input "text" at bounding box center [424, 473] width 208 height 26
type input "[DATE] RP"
click at [1292, 81] on icon "Save" at bounding box center [1292, 81] width 12 height 10
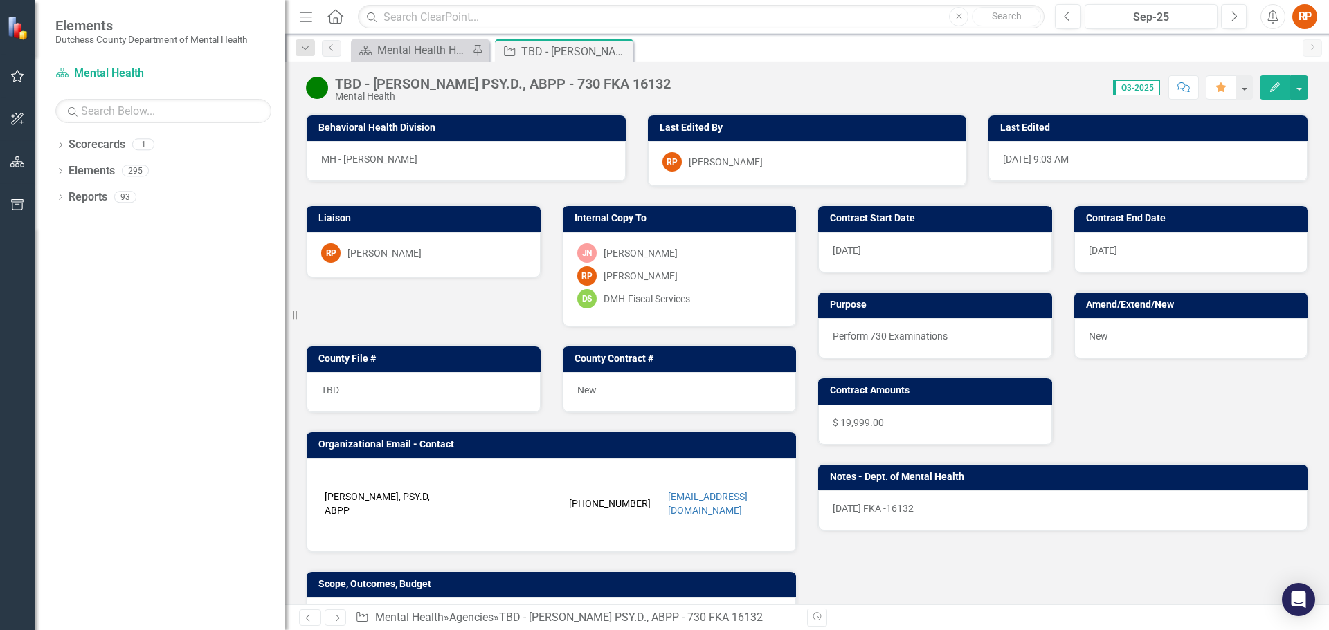
click at [1183, 84] on icon "Comment" at bounding box center [1183, 87] width 12 height 10
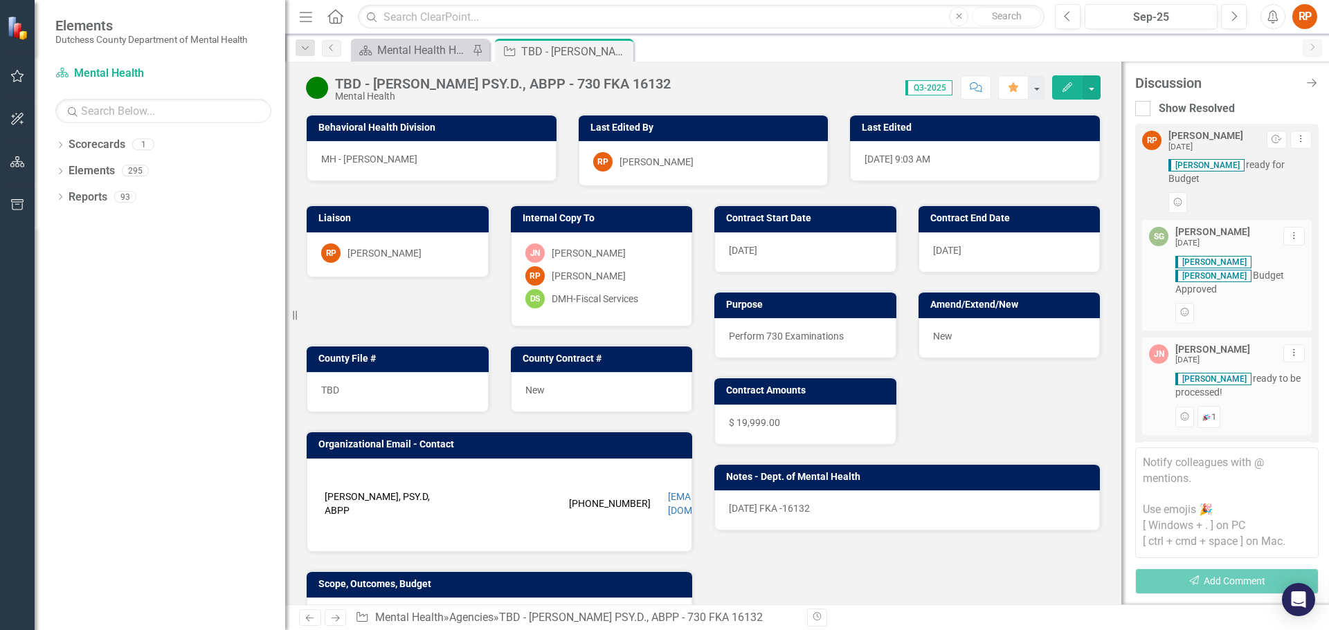
scroll to position [169, 0]
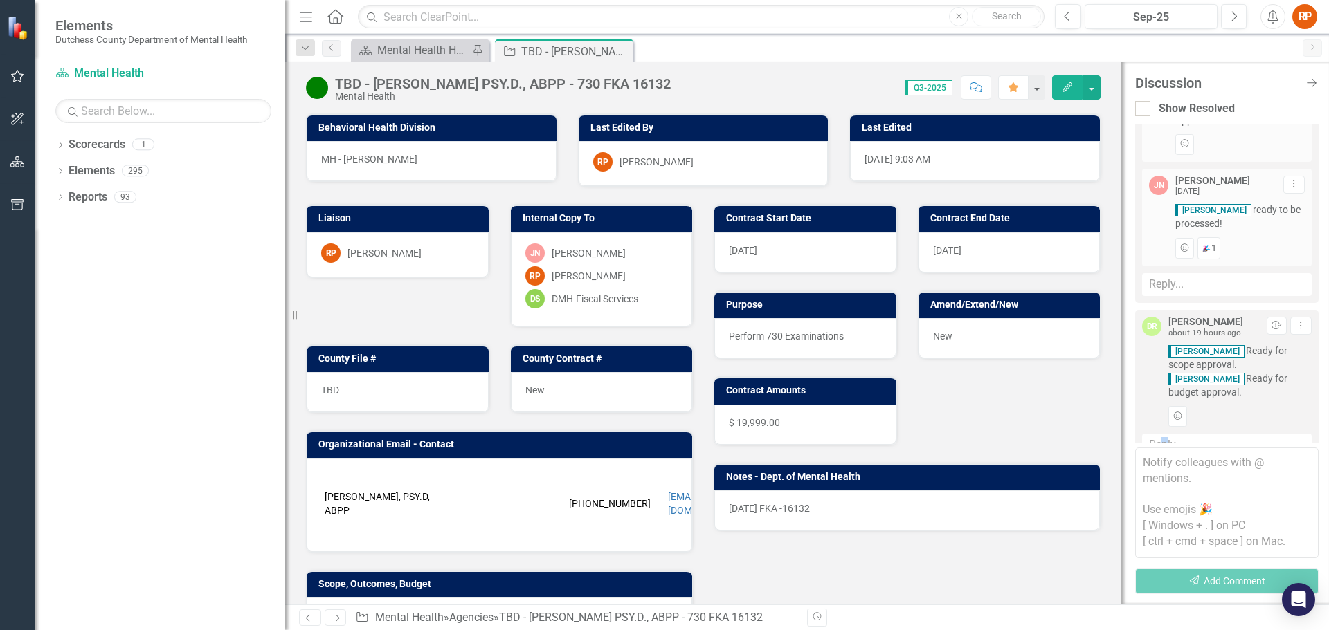
click at [1164, 434] on div "Reply..." at bounding box center [1227, 445] width 170 height 23
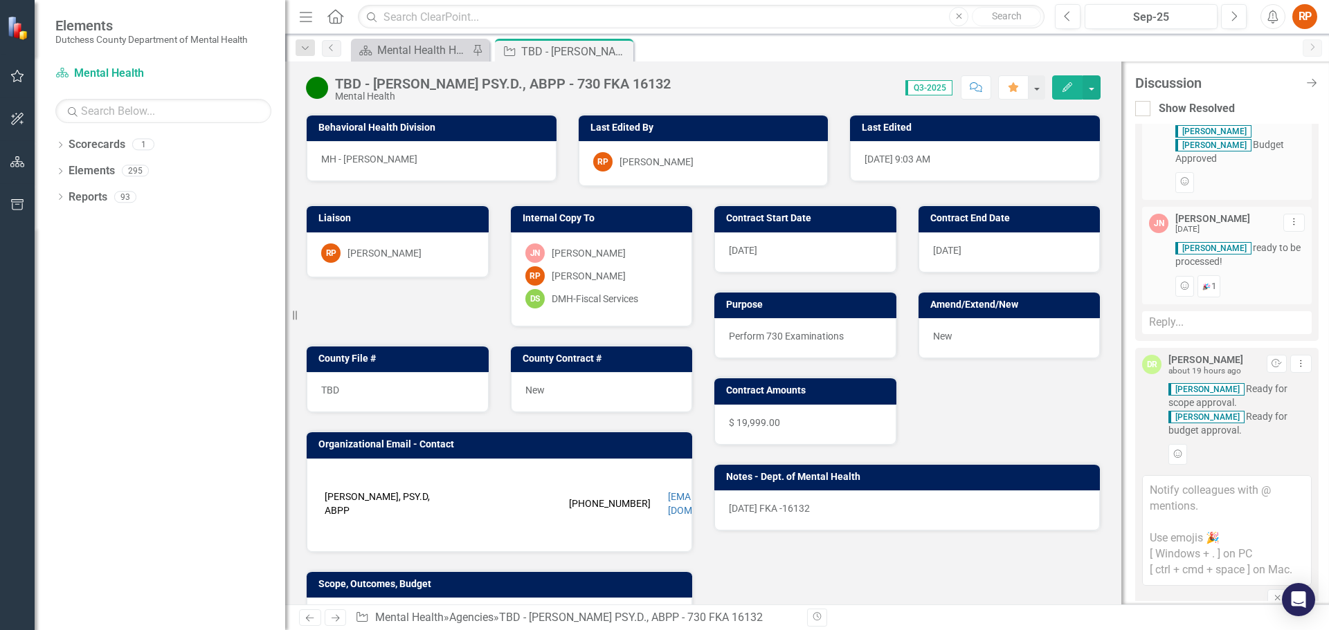
click at [1173, 475] on textarea at bounding box center [1227, 530] width 170 height 111
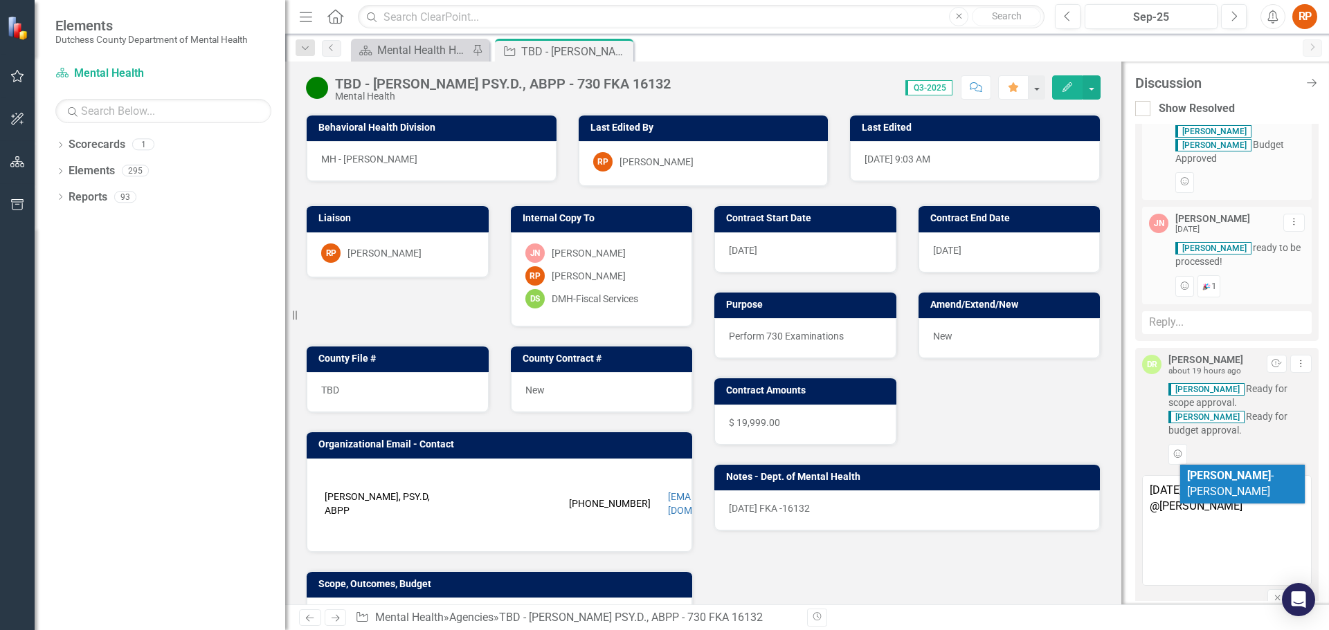
click at [1209, 477] on b "[PERSON_NAME]" at bounding box center [1229, 475] width 84 height 13
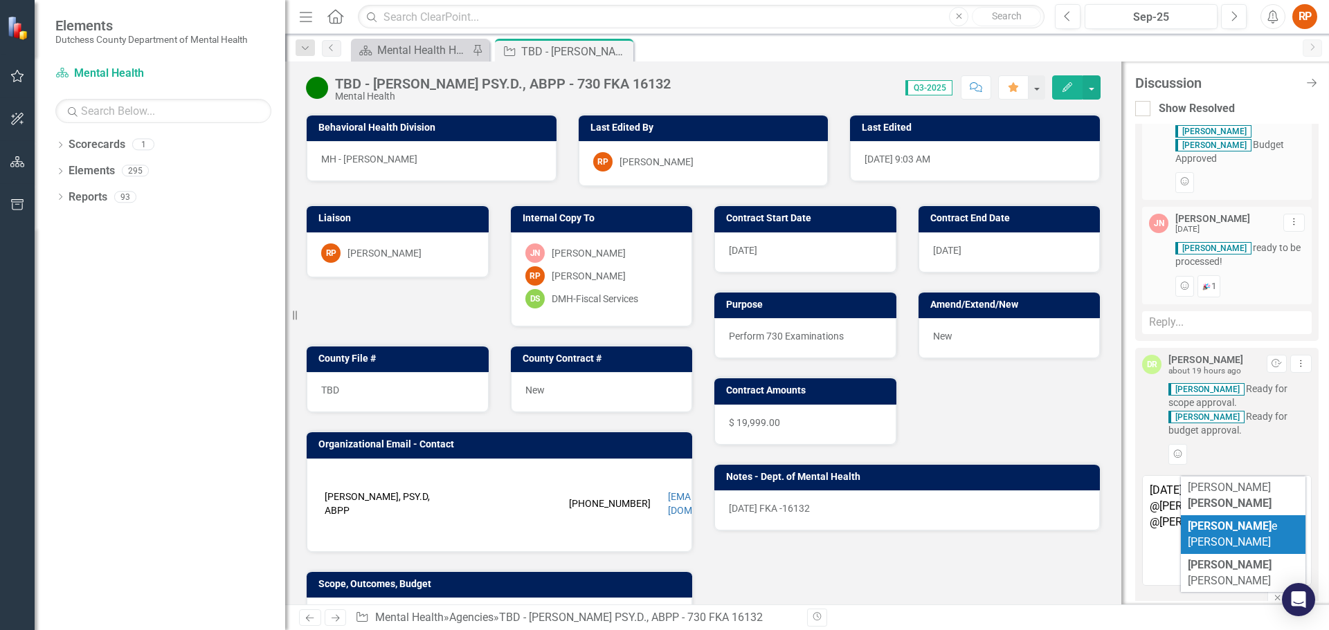
click at [1208, 520] on b "[PERSON_NAME]" at bounding box center [1230, 526] width 84 height 13
type textarea "[DATE] RP scope approved @[PERSON_NAME] @[PERSON_NAME]"
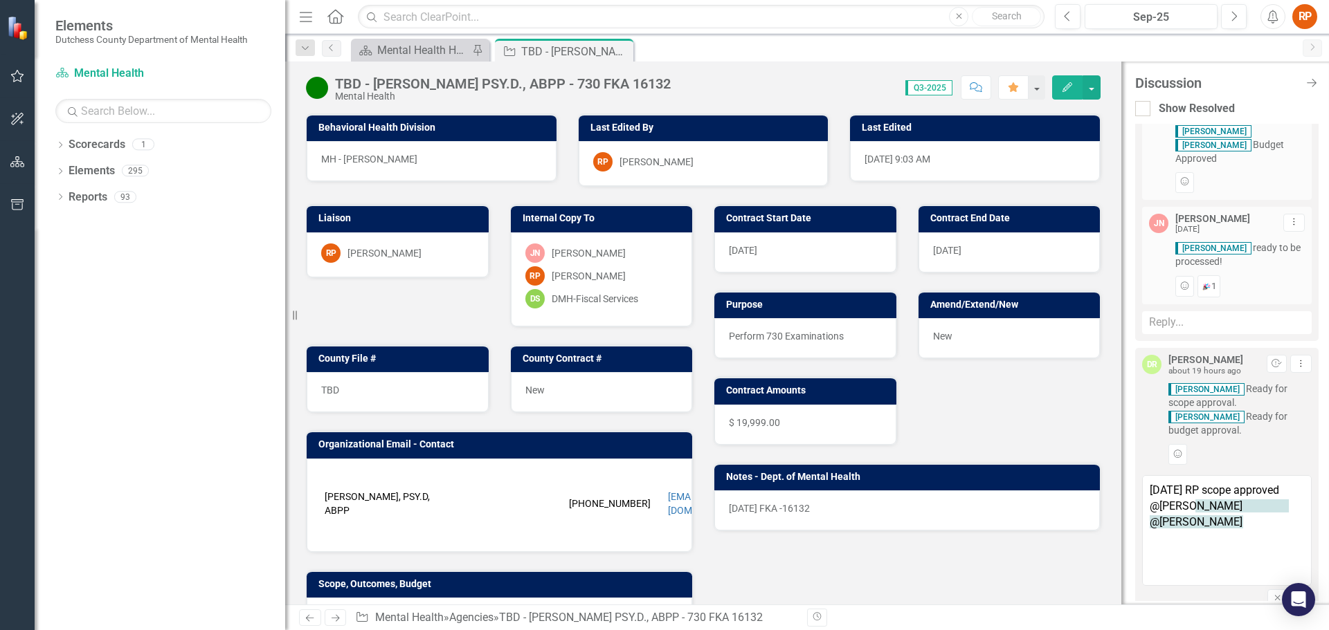
click at [1194, 532] on textarea "[DATE] RP scope approved @[PERSON_NAME] @[PERSON_NAME]" at bounding box center [1227, 530] width 170 height 111
click at [1296, 594] on icon "Send" at bounding box center [1301, 598] width 10 height 8
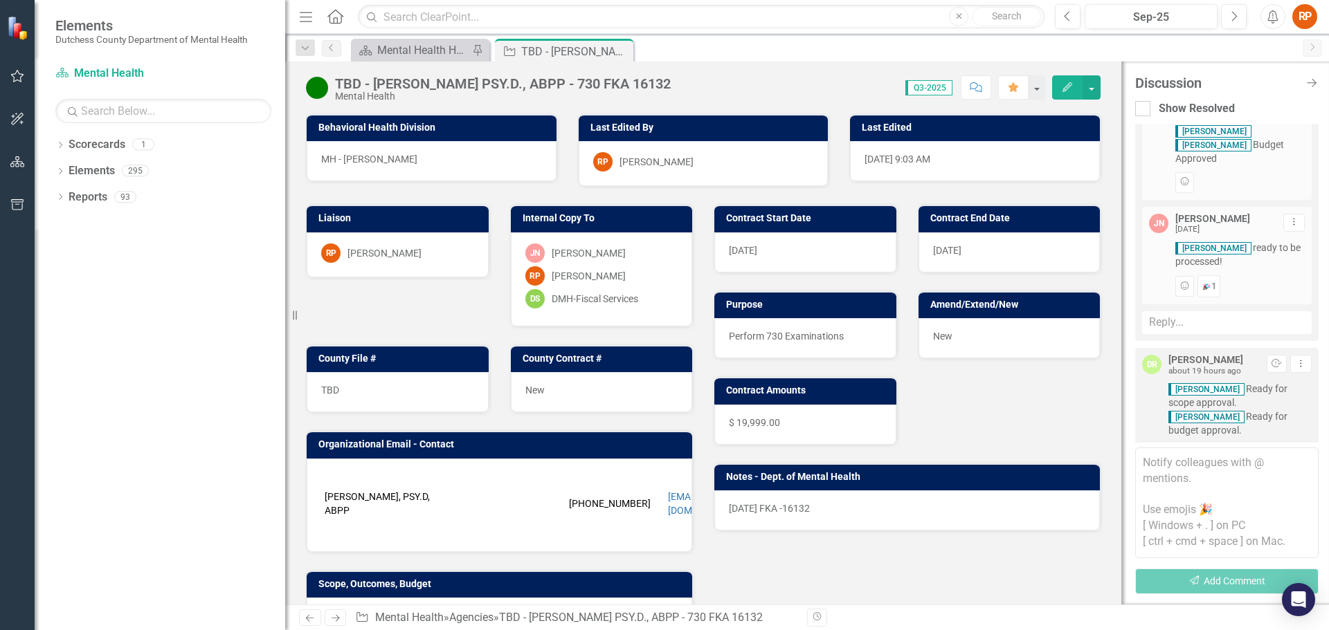
scroll to position [300, 0]
